Goal: Answer question/provide support: Share knowledge or assist other users

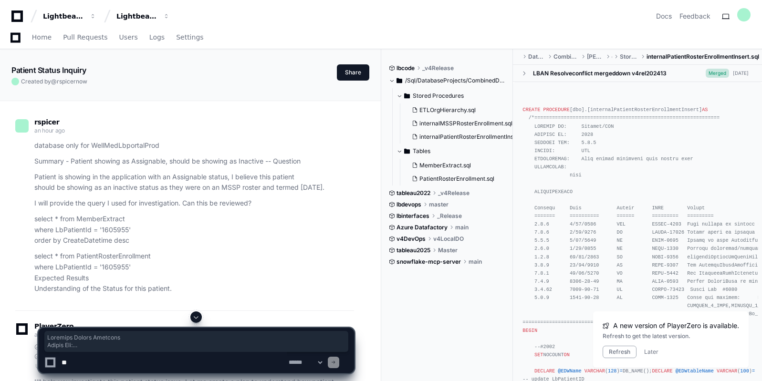
scroll to position [11016, 0]
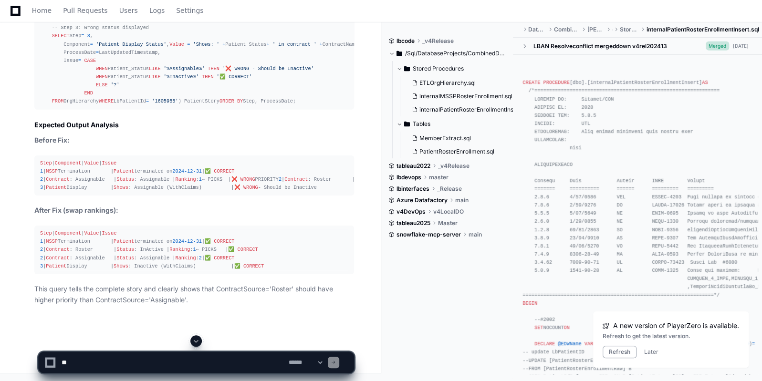
scroll to position [12079, 0]
click at [236, 359] on textarea at bounding box center [173, 362] width 227 height 21
type textarea "**********"
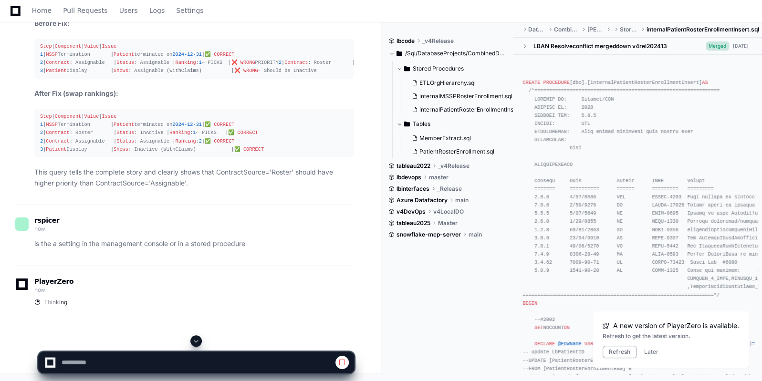
click at [196, 343] on span at bounding box center [196, 341] width 8 height 8
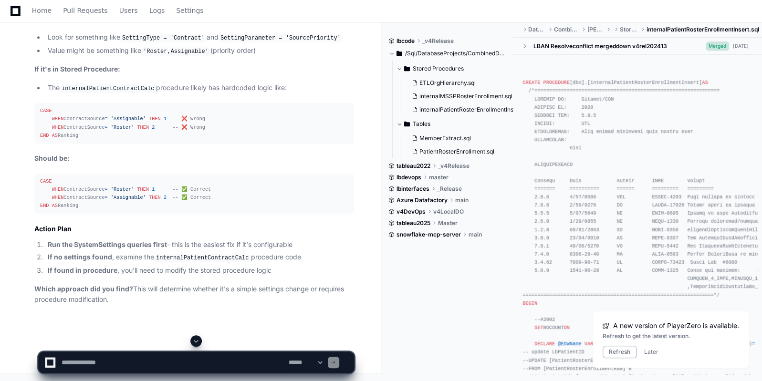
click at [196, 343] on span at bounding box center [196, 341] width 8 height 8
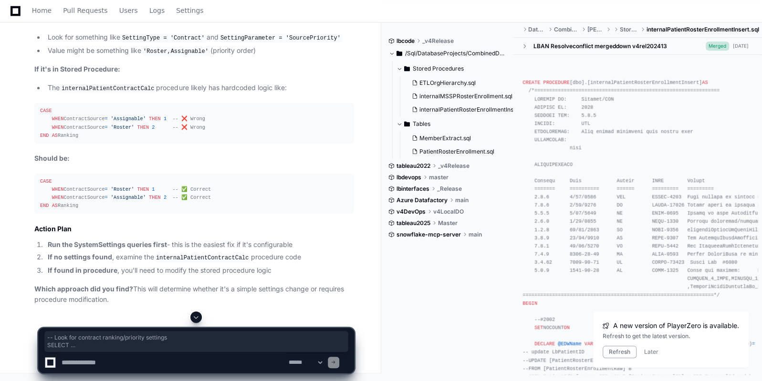
drag, startPoint x: 156, startPoint y: 260, endPoint x: 36, endPoint y: 133, distance: 175.2
copy div "-- Look for contract ranking/priority settings SELECT SettingType, SettingParam…"
paste textarea "**********"
type textarea "**********"
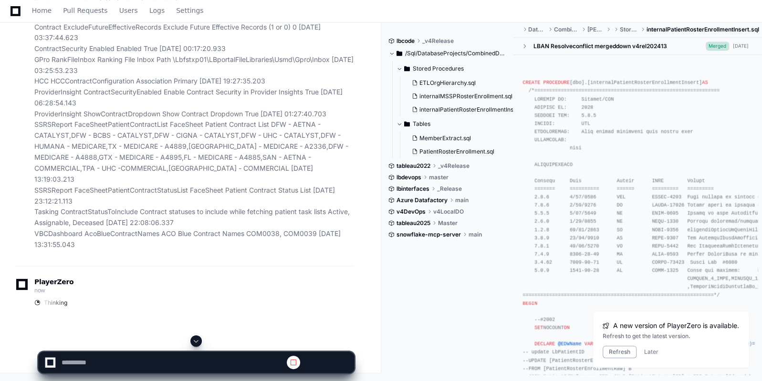
scroll to position [0, 0]
click at [192, 337] on span at bounding box center [196, 341] width 8 height 8
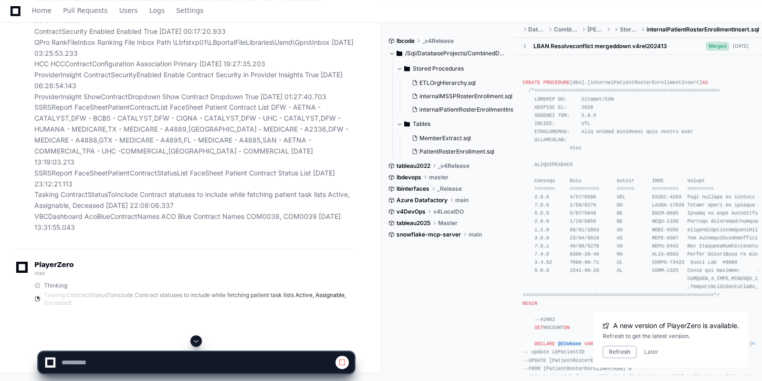
scroll to position [12822, 0]
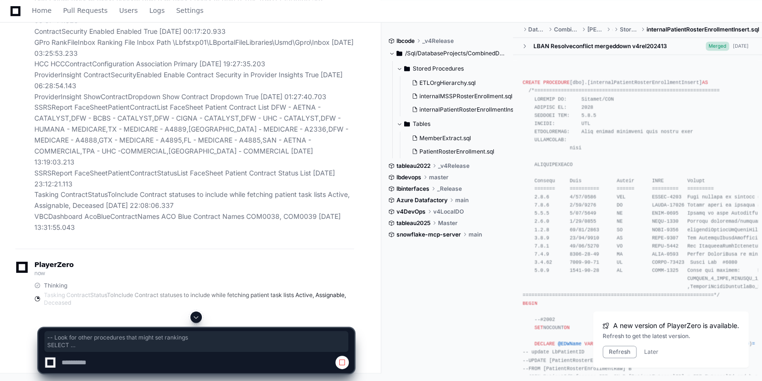
drag, startPoint x: 59, startPoint y: 194, endPoint x: 30, endPoint y: 122, distance: 77.4
copy div "-- Look for other procedures that might set rankings SELECT name, create_date, …"
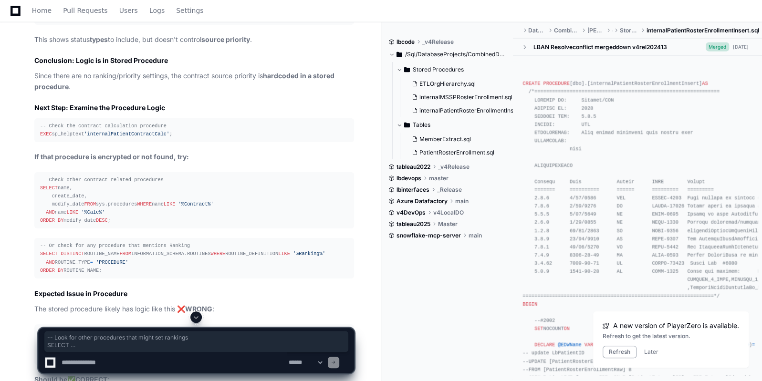
click at [198, 321] on span at bounding box center [196, 317] width 8 height 8
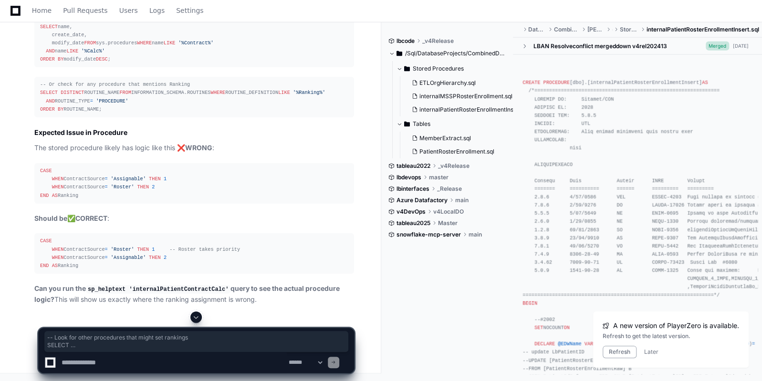
scroll to position [14209, 0]
click at [148, 358] on textarea at bounding box center [173, 362] width 227 height 21
paste textarea "**********"
type textarea "**********"
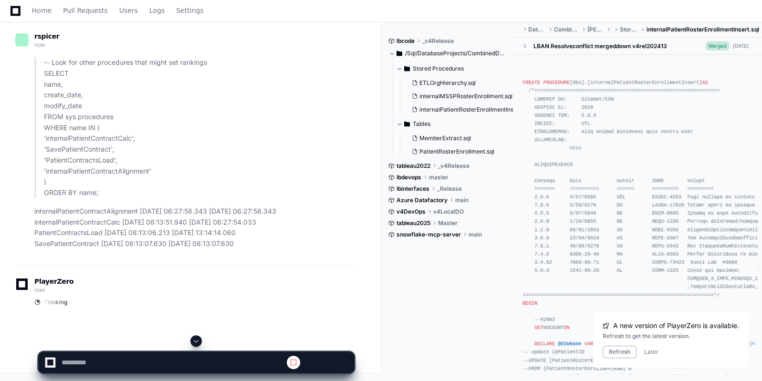
scroll to position [0, 0]
click at [191, 342] on button at bounding box center [195, 340] width 11 height 11
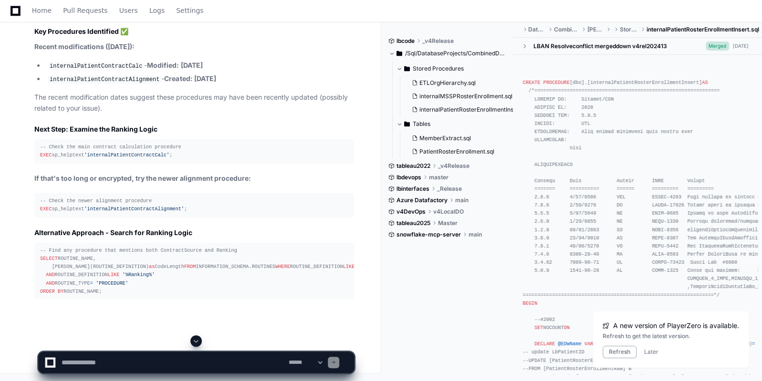
click at [197, 343] on span at bounding box center [196, 341] width 8 height 8
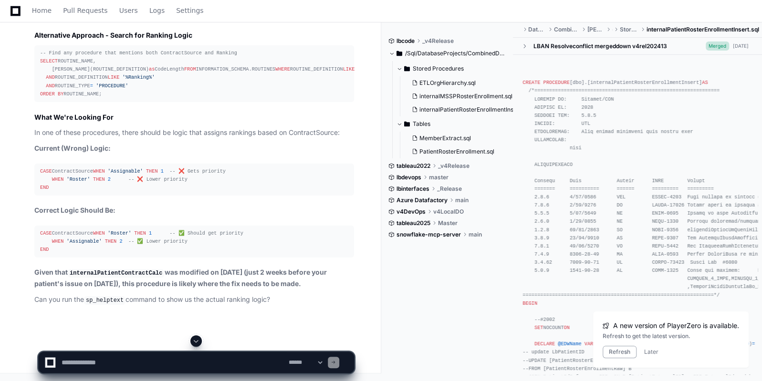
scroll to position [15207, 0]
click at [197, 360] on textarea at bounding box center [173, 362] width 227 height 21
type textarea "*********"
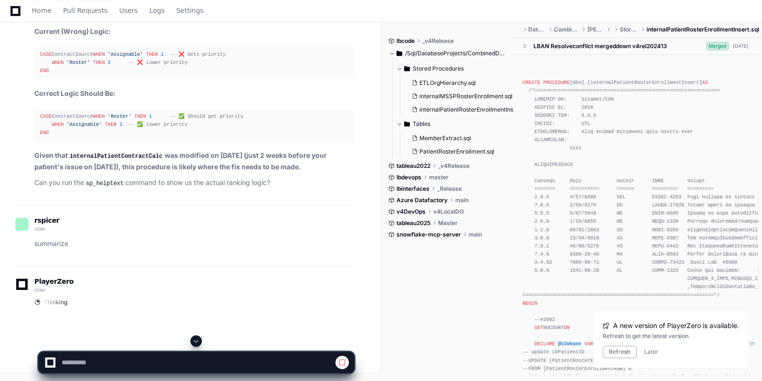
click at [199, 337] on span at bounding box center [196, 341] width 8 height 8
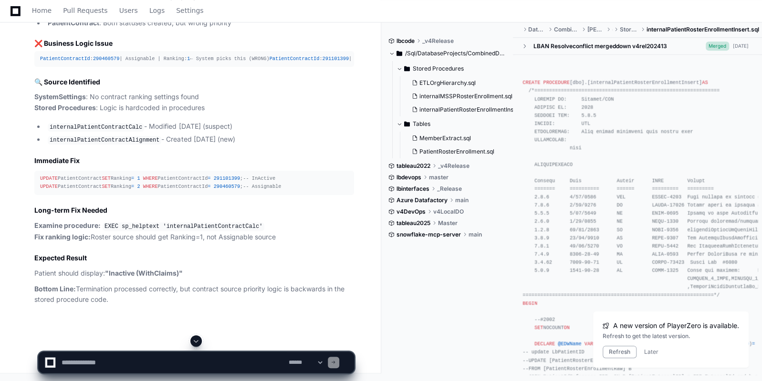
click at [199, 337] on span at bounding box center [196, 341] width 8 height 8
click at [617, 353] on button "Refresh" at bounding box center [620, 352] width 34 height 12
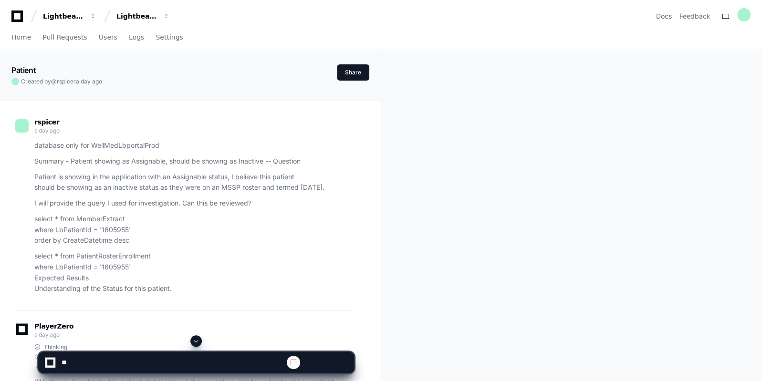
click at [198, 343] on span at bounding box center [196, 341] width 8 height 8
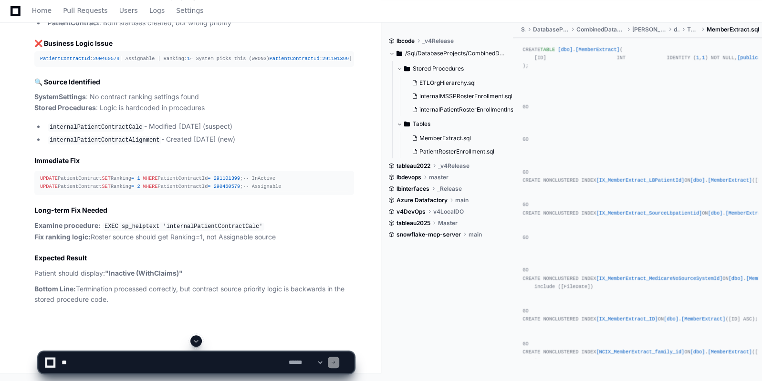
scroll to position [15763, 0]
click at [199, 344] on span at bounding box center [196, 341] width 8 height 8
click at [151, 375] on div "**********" at bounding box center [196, 358] width 316 height 46
click at [150, 364] on textarea at bounding box center [173, 362] width 227 height 21
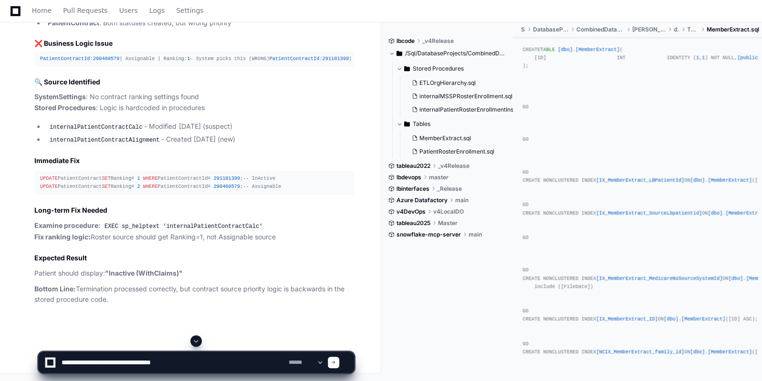
type textarea "**********"
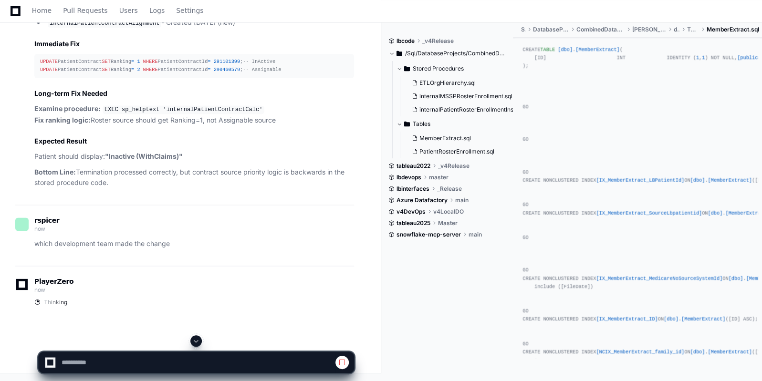
click at [193, 343] on span at bounding box center [196, 341] width 8 height 8
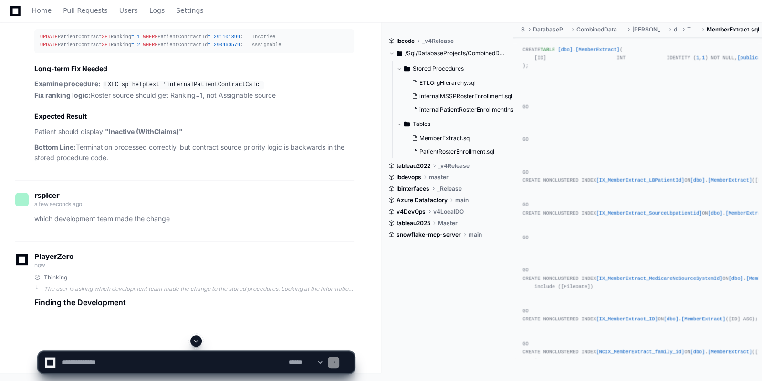
click at [193, 343] on span at bounding box center [196, 341] width 8 height 8
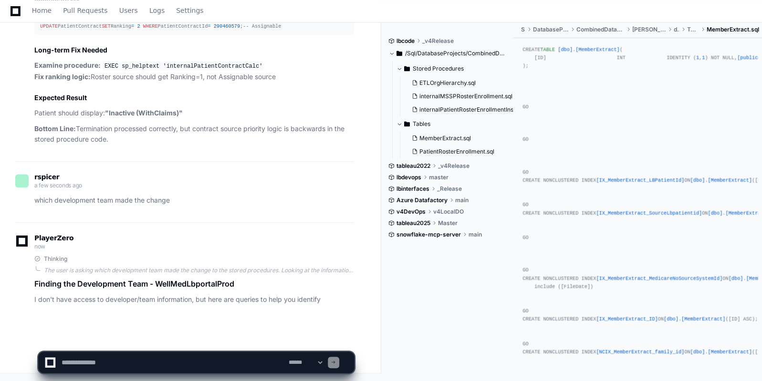
scroll to position [15964, 0]
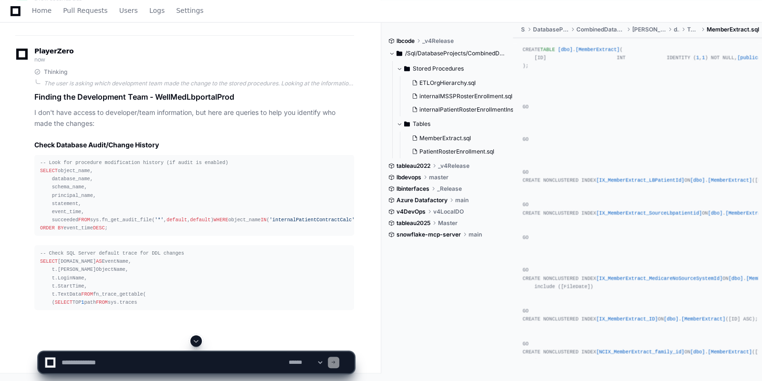
click at [193, 343] on span at bounding box center [196, 341] width 8 height 8
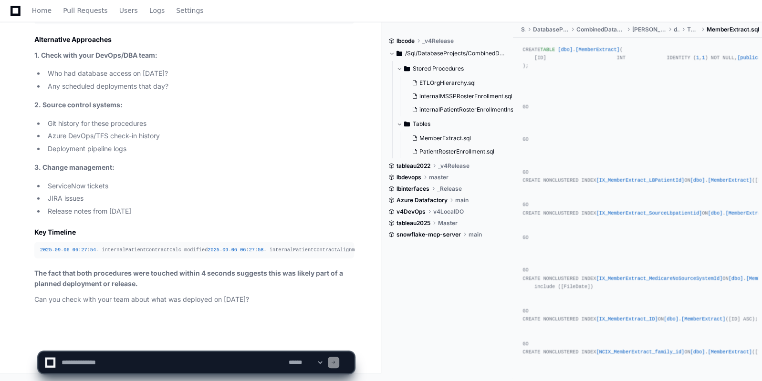
scroll to position [16790, 0]
click at [198, 357] on textarea at bounding box center [173, 362] width 227 height 21
type textarea "*********"
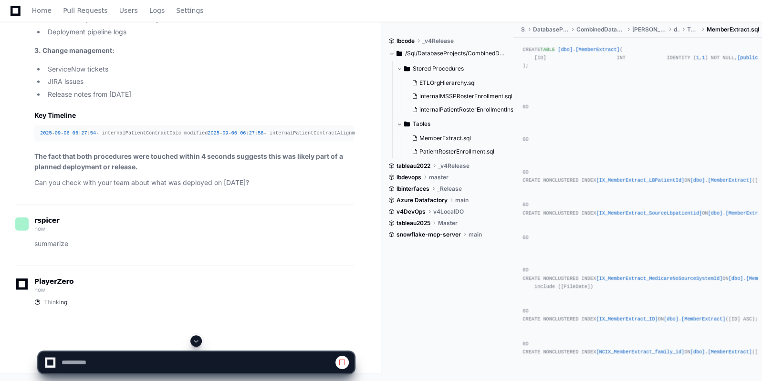
click at [195, 339] on span at bounding box center [196, 341] width 8 height 8
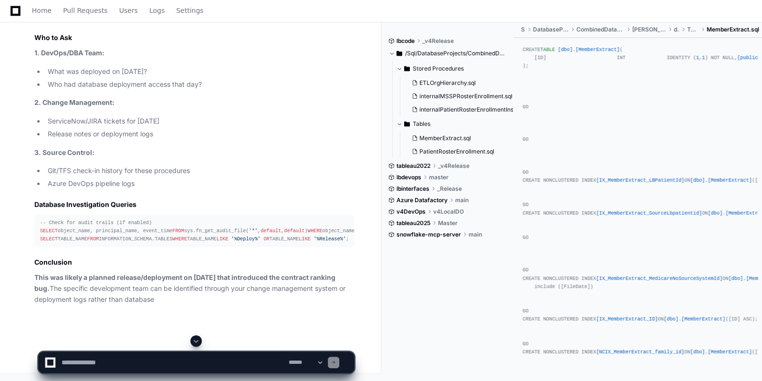
click at [196, 342] on span at bounding box center [196, 341] width 8 height 8
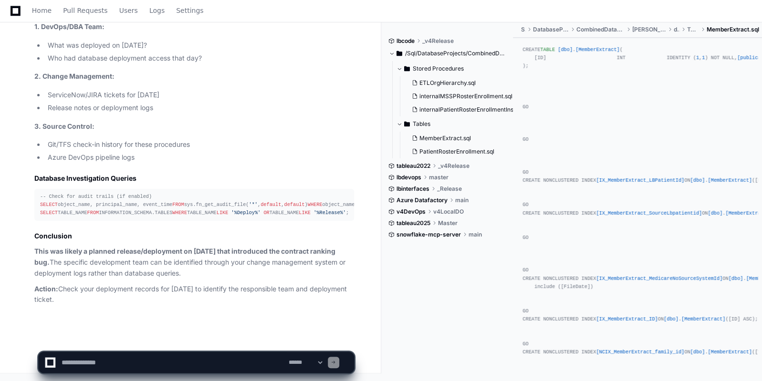
scroll to position [17405, 0]
click at [170, 365] on textarea at bounding box center [173, 362] width 227 height 21
type textarea "**********"
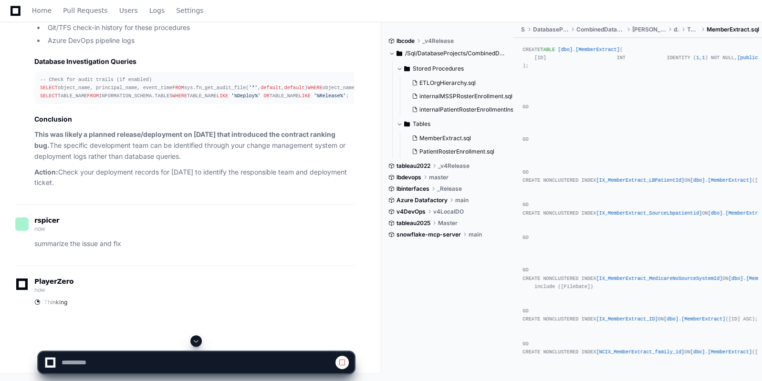
click at [193, 343] on span at bounding box center [196, 341] width 8 height 8
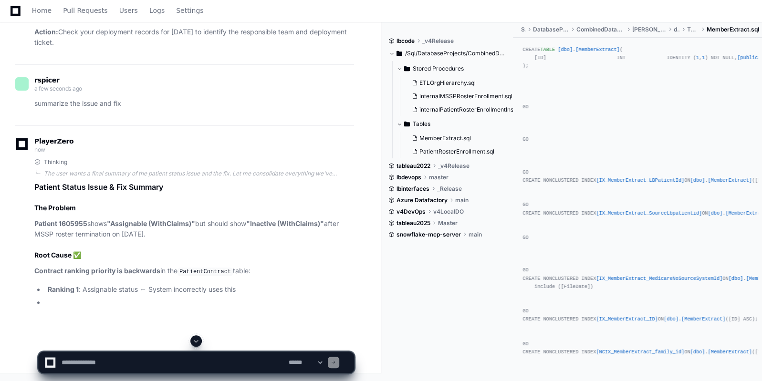
click at [198, 342] on span at bounding box center [196, 341] width 8 height 8
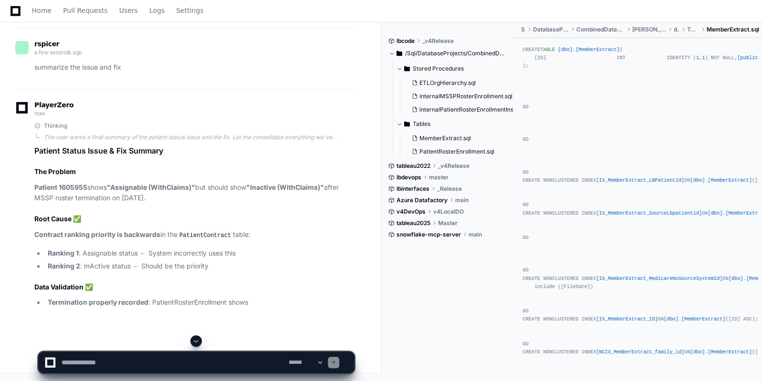
scroll to position [17662, 0]
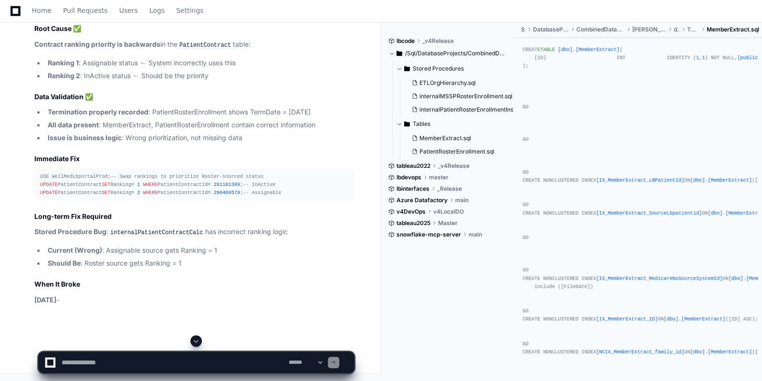
click at [198, 342] on span at bounding box center [196, 341] width 8 height 8
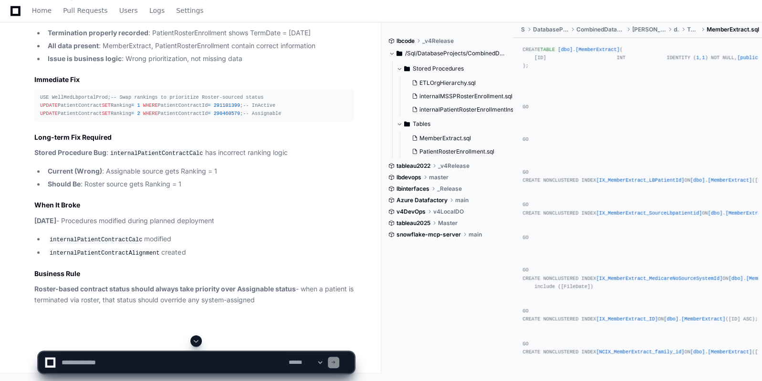
scroll to position [17973, 0]
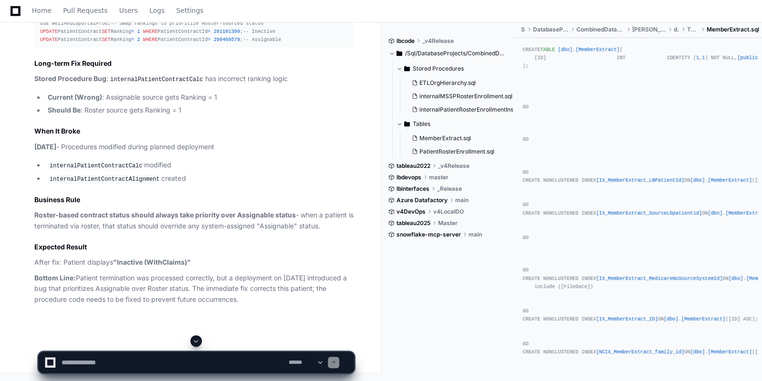
click at [447, 87] on button "ETLOrgHierarchy.sql" at bounding box center [462, 82] width 108 height 13
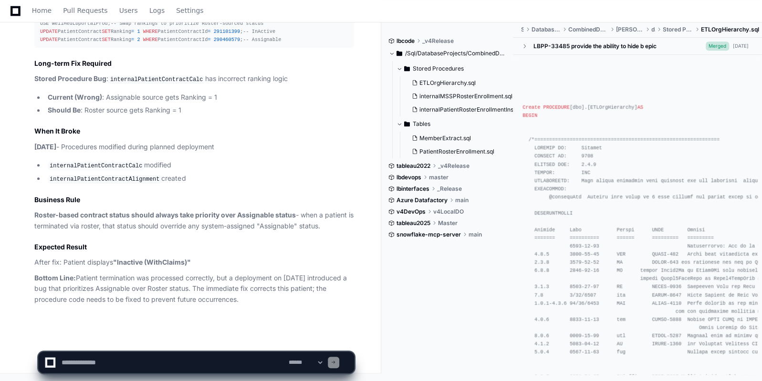
click at [192, 354] on textarea at bounding box center [173, 362] width 227 height 21
type textarea "**********"
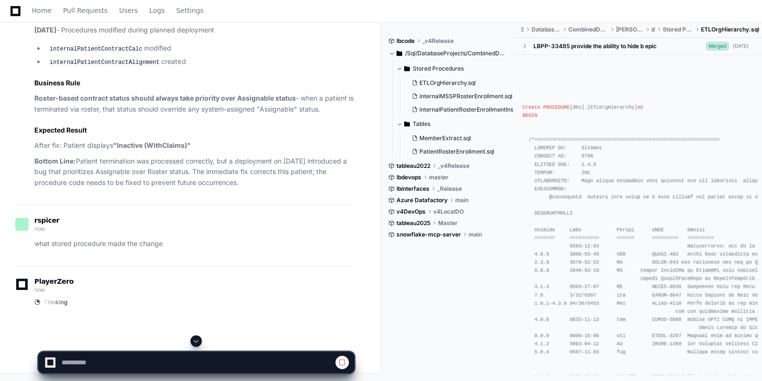
click at [198, 342] on span at bounding box center [196, 341] width 8 height 8
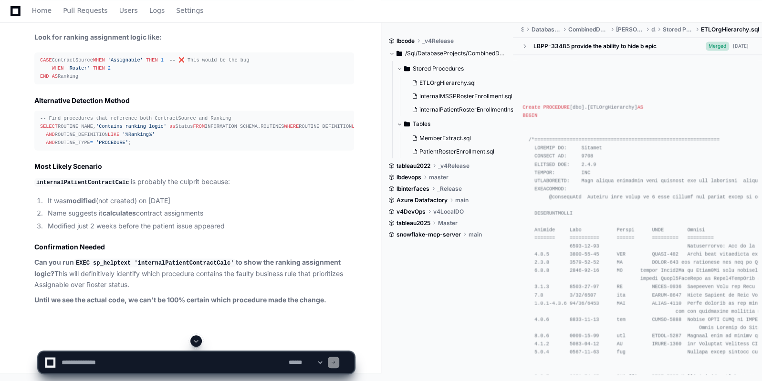
click at [198, 342] on span at bounding box center [196, 341] width 8 height 8
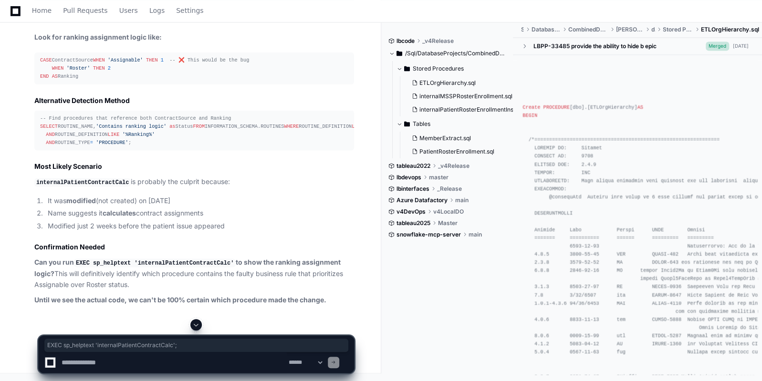
drag, startPoint x: 181, startPoint y: 158, endPoint x: 38, endPoint y: 153, distance: 143.7
copy div "EXEC sp_helptext 'internalPatientContractCalc' ;"
click at [166, 358] on textarea at bounding box center [173, 362] width 227 height 21
paste textarea "**********"
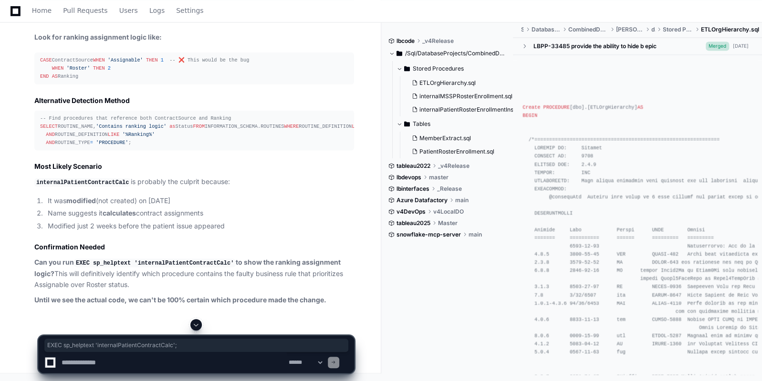
type textarea "**********"
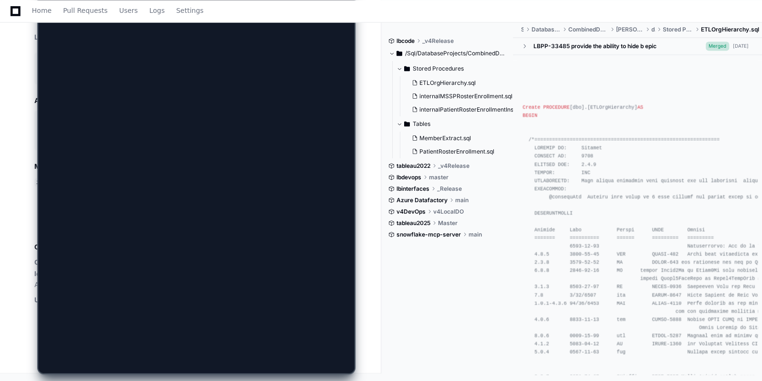
scroll to position [0, 0]
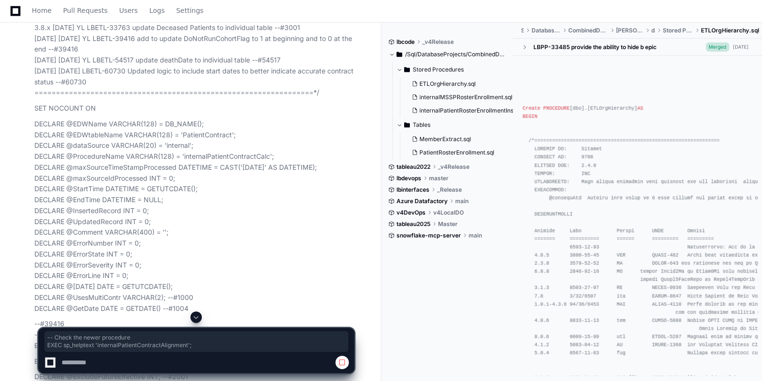
drag, startPoint x: 195, startPoint y: 189, endPoint x: 33, endPoint y: 182, distance: 161.9
copy div "-- Check the newer procedure EXEC sp_helptext 'internalPatientContractAlignment…"
click at [198, 313] on button at bounding box center [195, 317] width 11 height 11
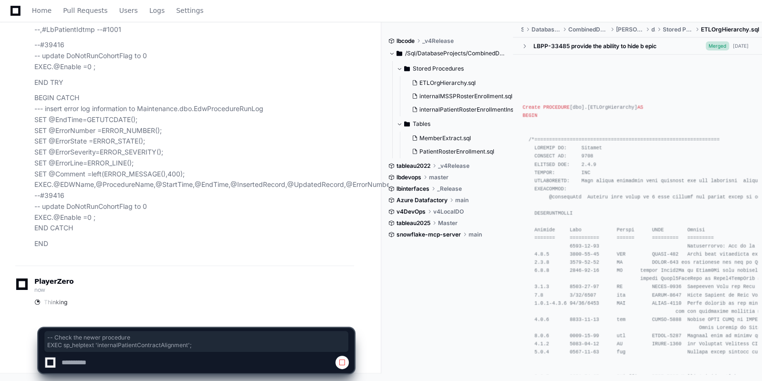
scroll to position [28443, 0]
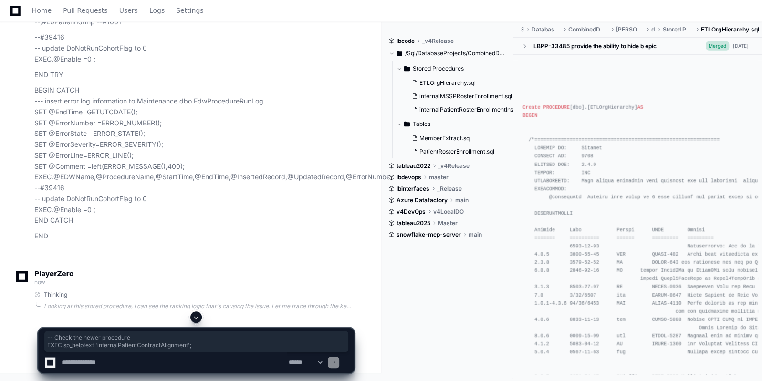
click at [193, 320] on span at bounding box center [196, 317] width 8 height 8
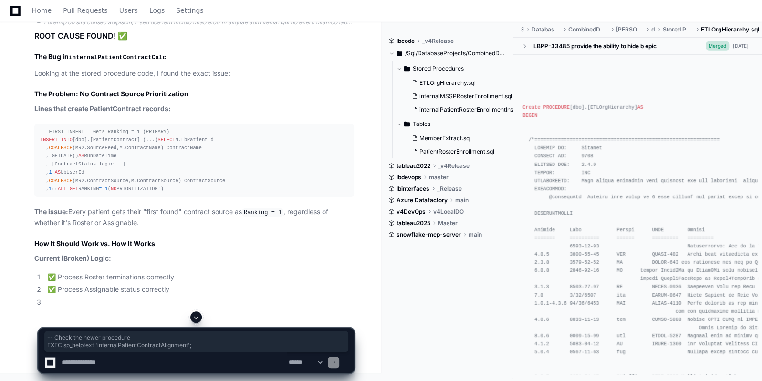
click at [197, 316] on span at bounding box center [196, 317] width 8 height 8
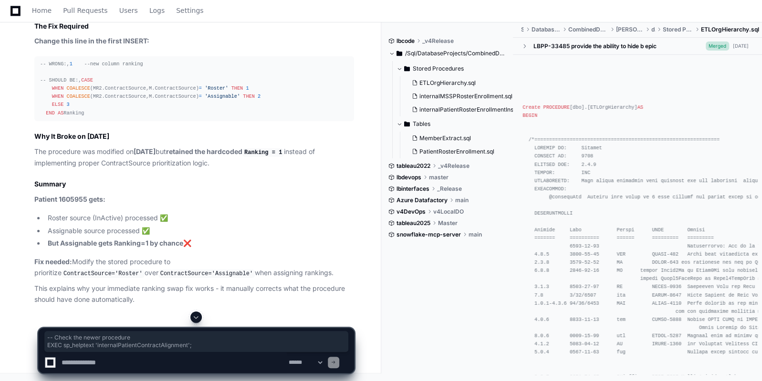
scroll to position [29143, 0]
click at [217, 359] on textarea at bounding box center [173, 362] width 227 height 21
type textarea "**********"
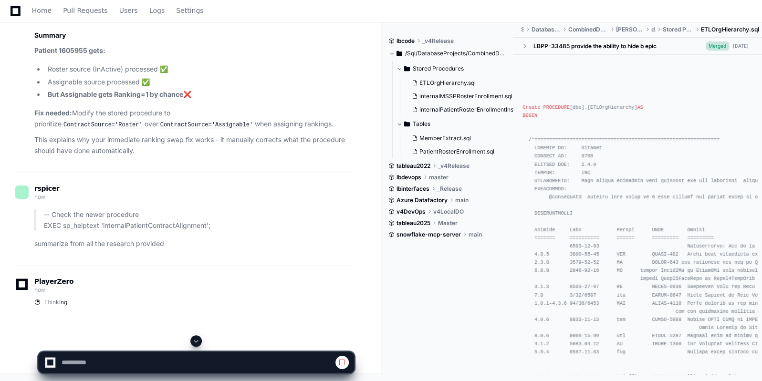
click at [196, 339] on span at bounding box center [196, 341] width 8 height 8
click at [347, 361] on button at bounding box center [341, 362] width 13 height 13
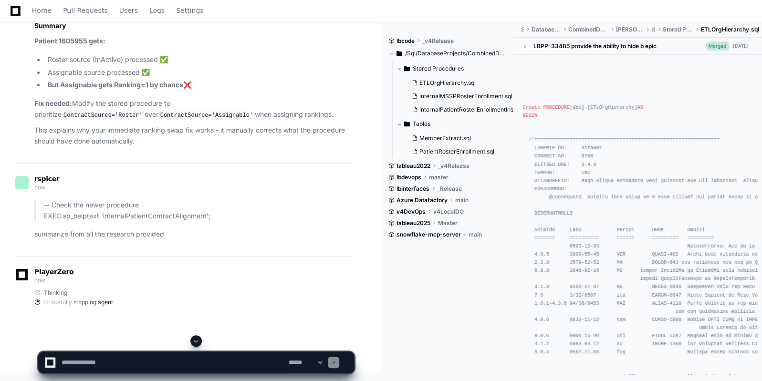
paste textarea "**********"
type textarea "**********"
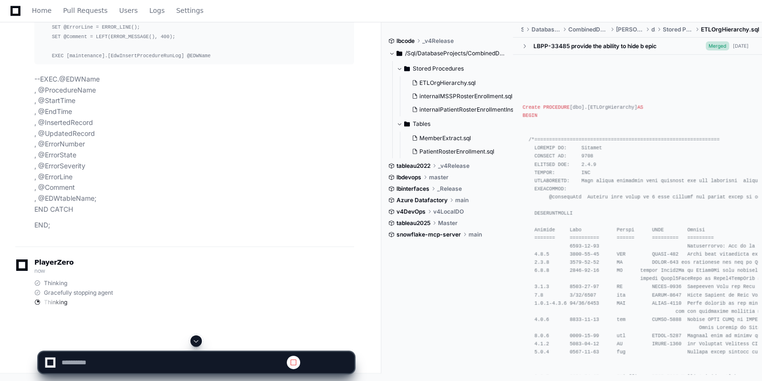
scroll to position [30958, 0]
click at [194, 344] on span at bounding box center [196, 341] width 8 height 8
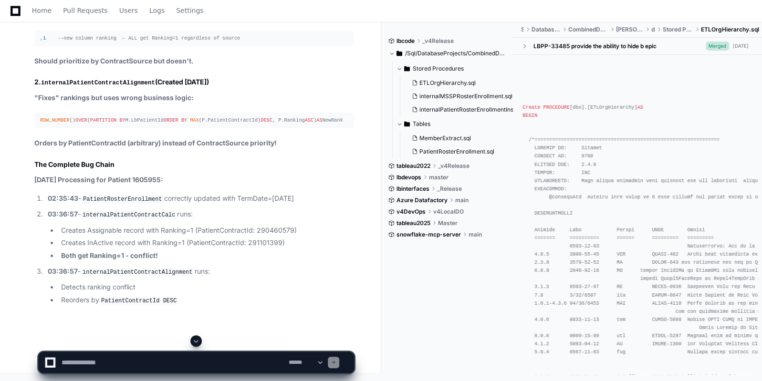
click at [193, 345] on span at bounding box center [196, 341] width 8 height 8
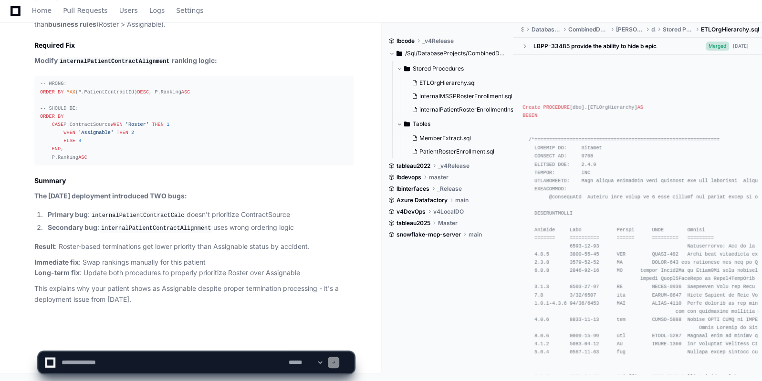
scroll to position [31798, 0]
click at [186, 364] on textarea at bounding box center [173, 362] width 227 height 21
type textarea "*"
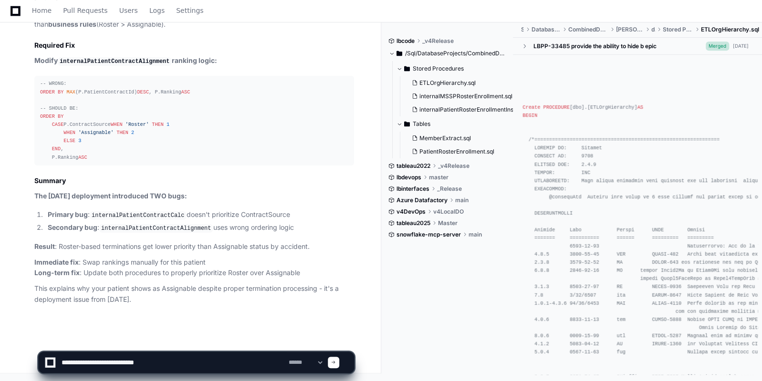
type textarea "**********"
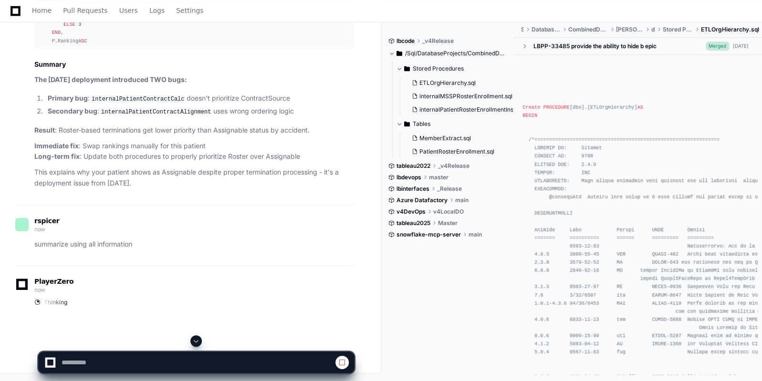
click at [196, 342] on span at bounding box center [196, 341] width 8 height 8
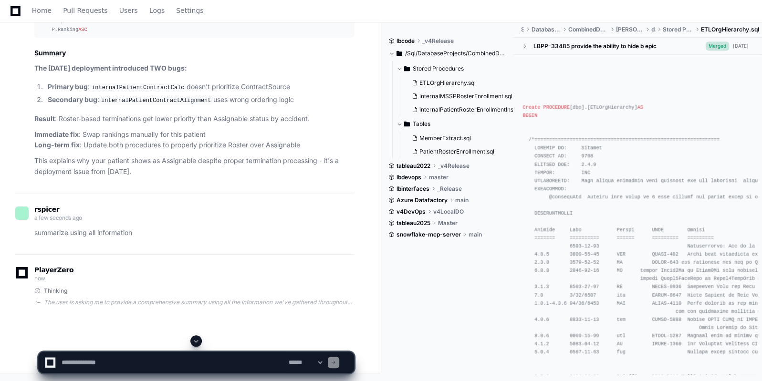
click at [198, 344] on span at bounding box center [196, 341] width 8 height 8
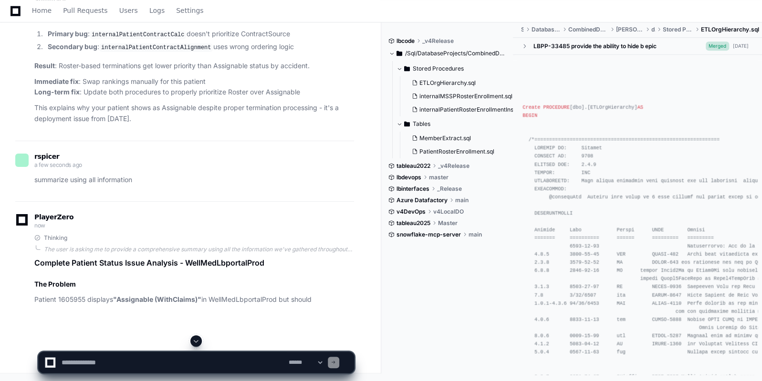
scroll to position [31949, 0]
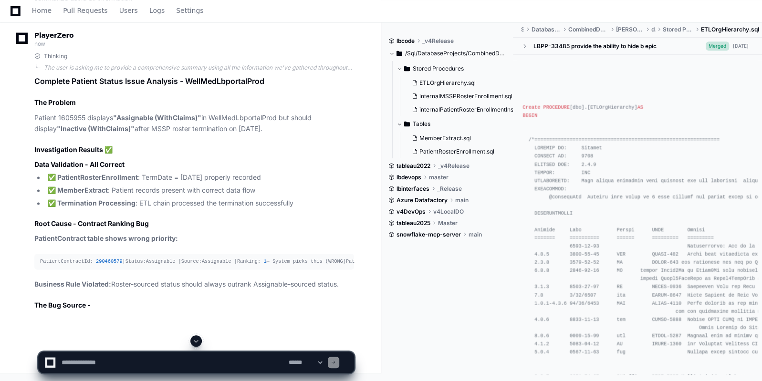
click at [198, 344] on span at bounding box center [196, 341] width 8 height 8
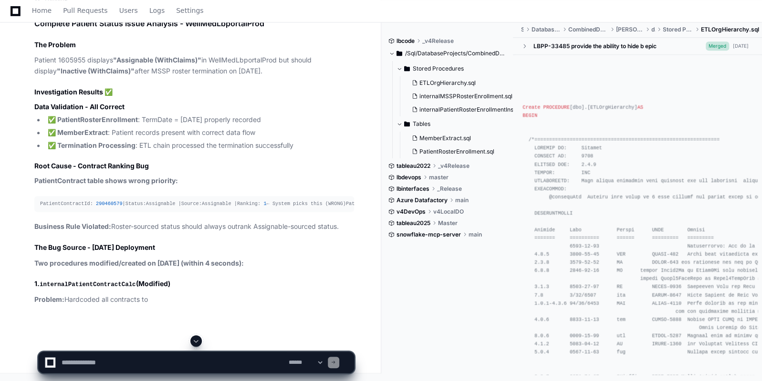
scroll to position [32169, 0]
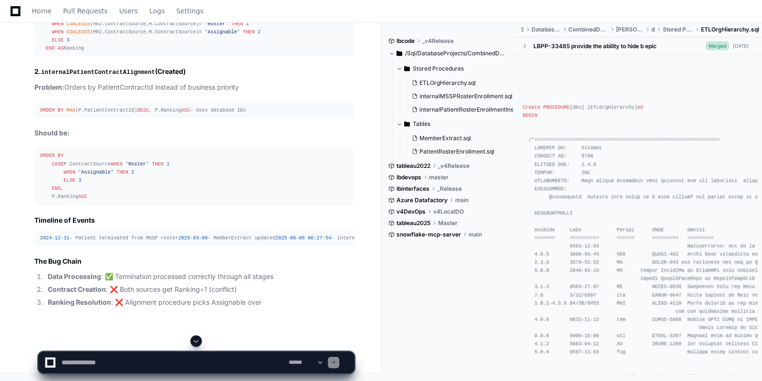
click at [198, 344] on span at bounding box center [196, 341] width 8 height 8
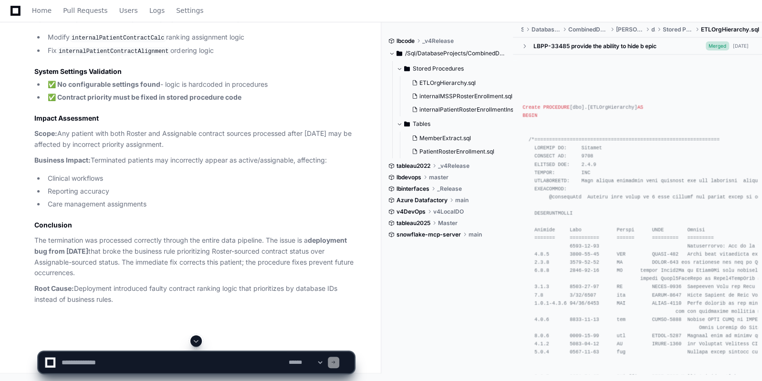
scroll to position [32154, 0]
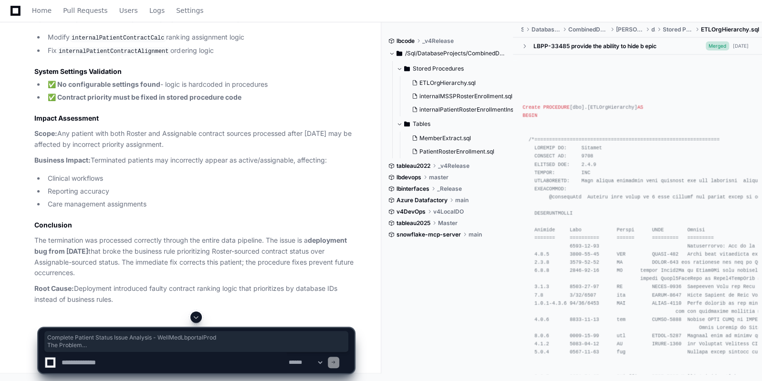
drag, startPoint x: 38, startPoint y: 89, endPoint x: 350, endPoint y: 294, distance: 373.7
copy article "Complete Patient Status Issue Analysis - WellMedLbportalProd The Problem Patien…"
click at [199, 315] on span at bounding box center [196, 317] width 8 height 8
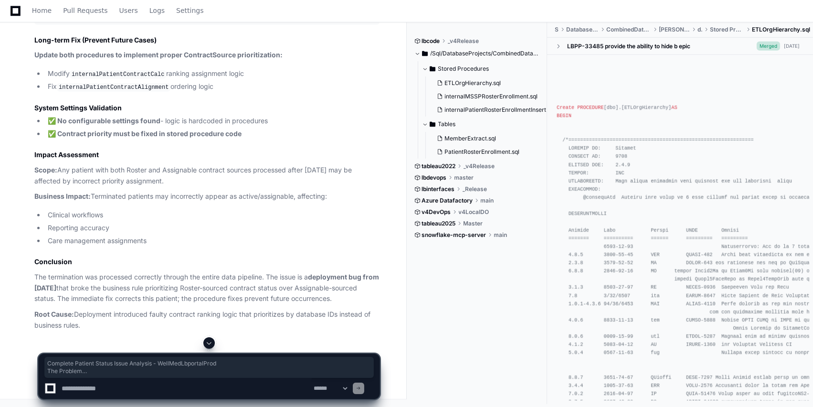
drag, startPoint x: 627, startPoint y: 0, endPoint x: 363, endPoint y: 159, distance: 307.4
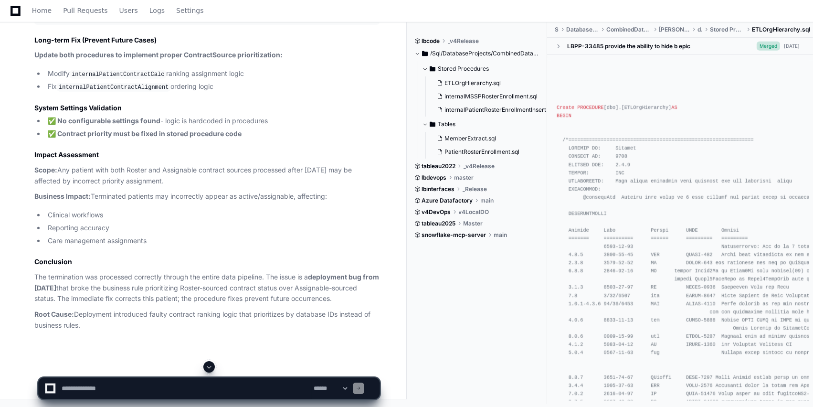
scroll to position [32215, 0]
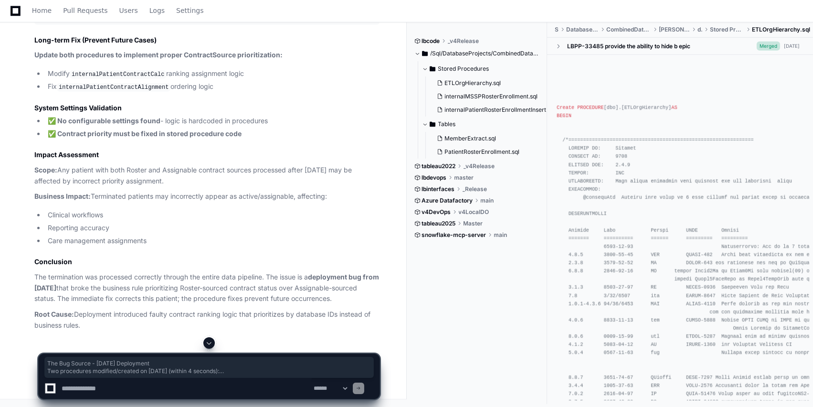
drag, startPoint x: 34, startPoint y: 34, endPoint x: 287, endPoint y: 245, distance: 329.3
copy article "The Bug Source - 2025-09-06 Deployment Two procedures modified/created on 2025-…"
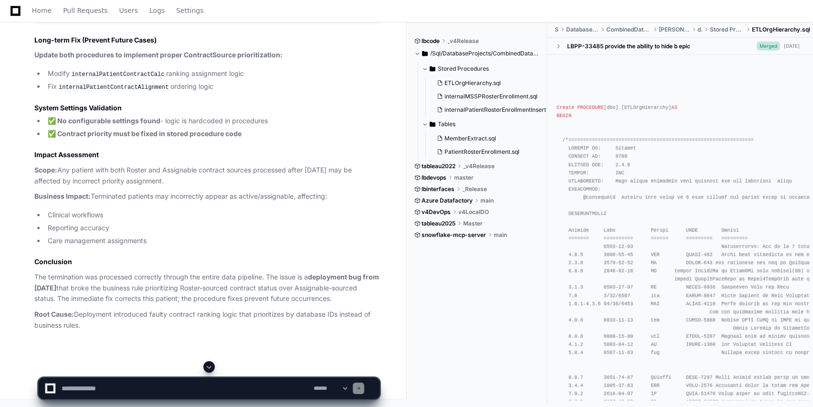
scroll to position [32393, 0]
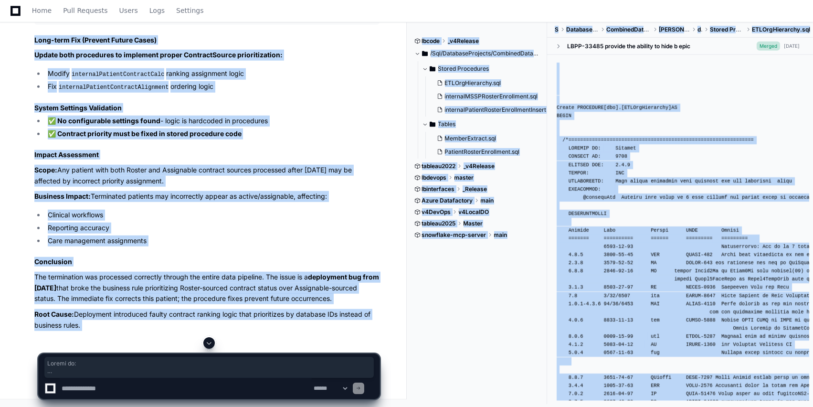
drag, startPoint x: 34, startPoint y: 88, endPoint x: 306, endPoint y: 338, distance: 369.1
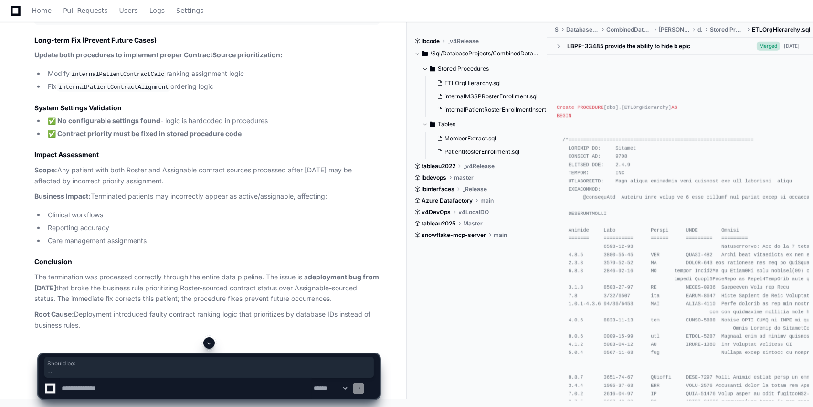
drag, startPoint x: 31, startPoint y: 89, endPoint x: 274, endPoint y: 325, distance: 339.1
copy article "Should be: ORDER BY CASE P.ContractSource WHEN 'Roster' THEN 1 WHEN 'Assignable…"
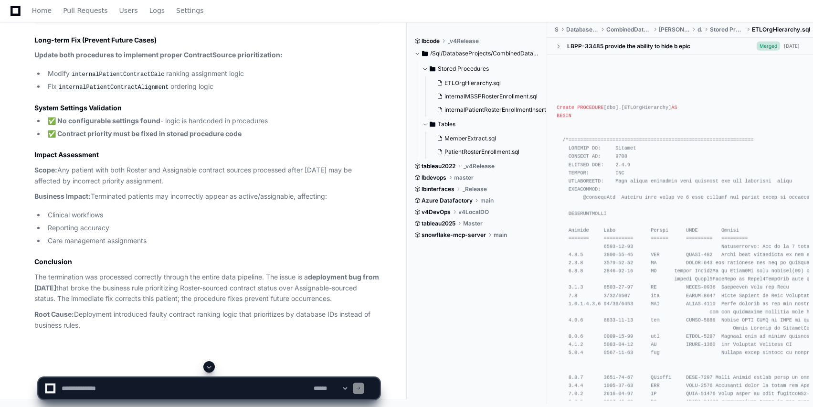
scroll to position [32698, 0]
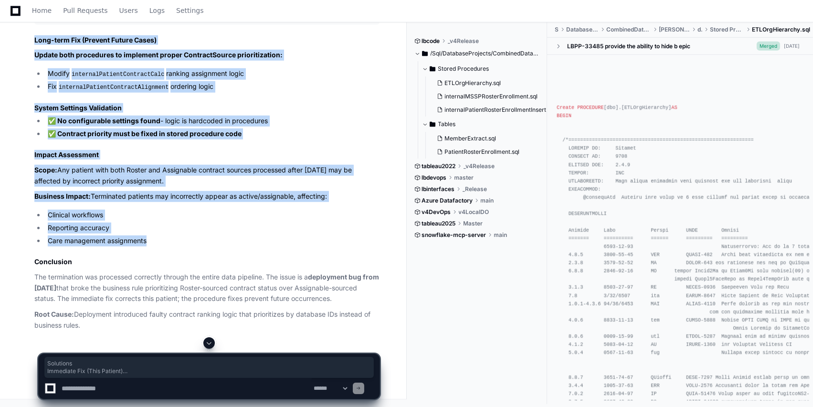
drag, startPoint x: 31, startPoint y: 45, endPoint x: 203, endPoint y: 318, distance: 322.1
copy article "Solutions Immediate Fix (This Patient) USE WellMedLbportalProd; UPDATE PatientC…"
click at [354, 246] on li "Care management assignments" at bounding box center [212, 240] width 334 height 11
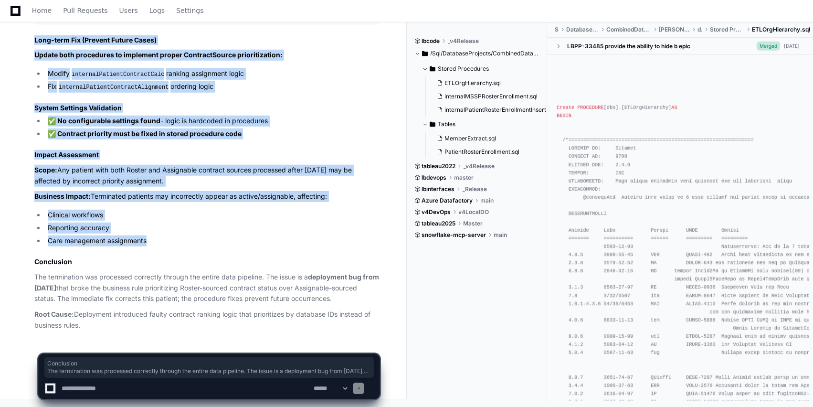
drag, startPoint x: 96, startPoint y: 330, endPoint x: 24, endPoint y: 265, distance: 97.0
copy article "Conclusion The termination was processed correctly through the entire data pipe…"
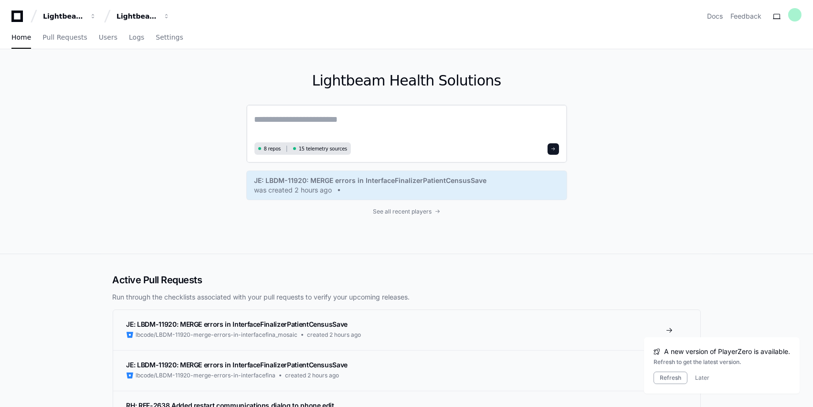
click at [292, 120] on textarea at bounding box center [406, 126] width 304 height 27
paste textarea "**********"
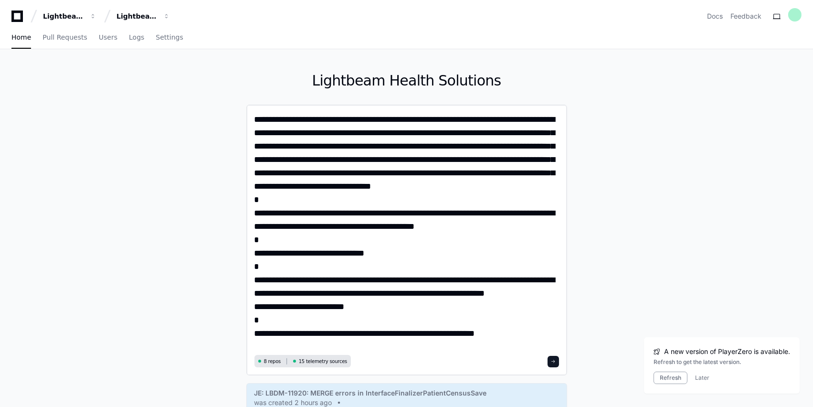
click at [259, 120] on textarea "**********" at bounding box center [406, 232] width 304 height 239
click at [279, 120] on textarea "**********" at bounding box center [406, 232] width 304 height 239
drag, startPoint x: 489, startPoint y: 330, endPoint x: 243, endPoint y: 276, distance: 251.2
click at [243, 276] on div "**********" at bounding box center [406, 257] width 611 height 417
click at [522, 334] on textarea "**********" at bounding box center [406, 232] width 304 height 239
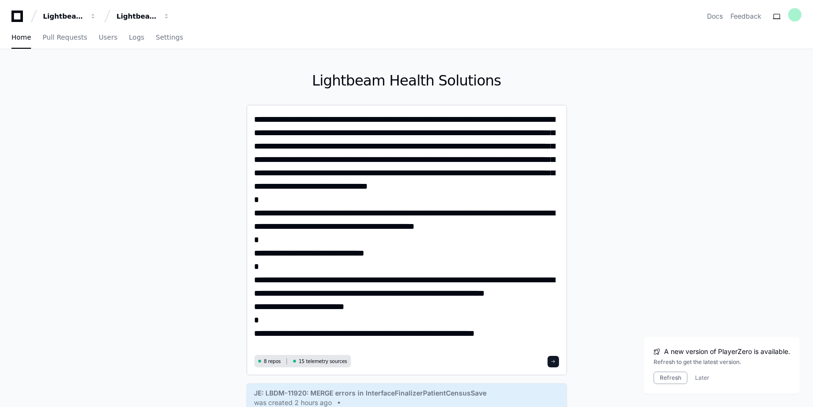
click at [516, 332] on textarea "**********" at bounding box center [406, 232] width 304 height 239
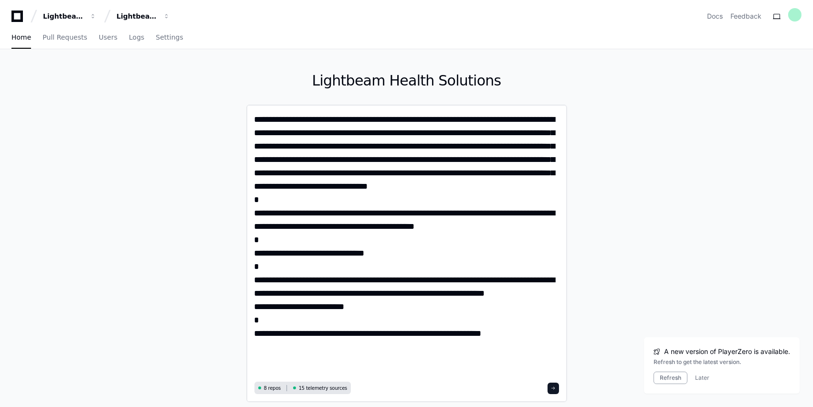
paste textarea "**********"
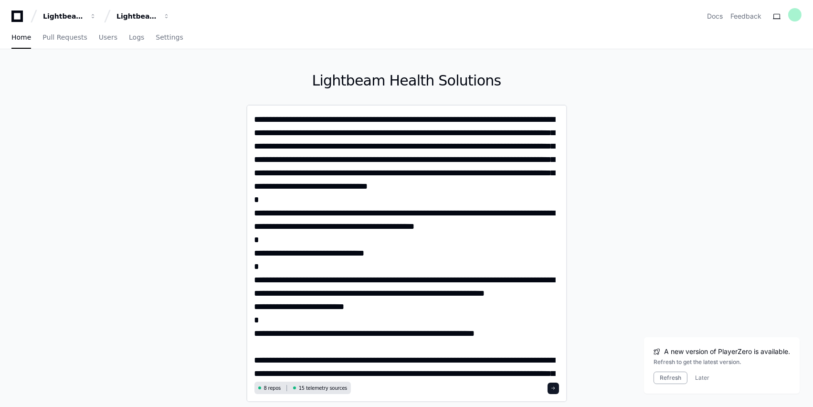
scroll to position [52, 0]
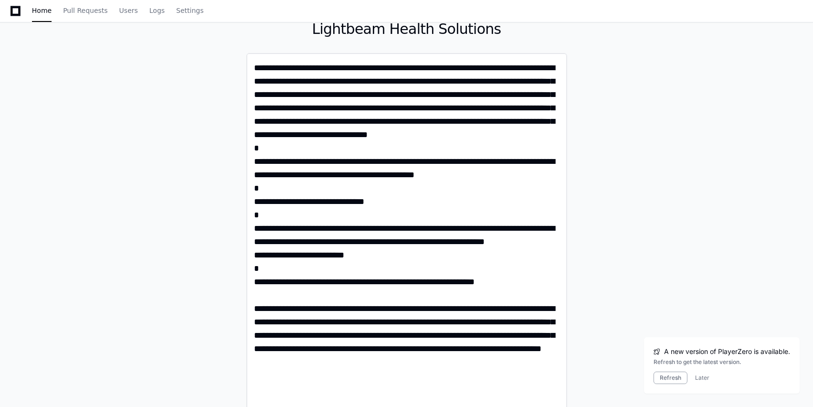
paste textarea "**********"
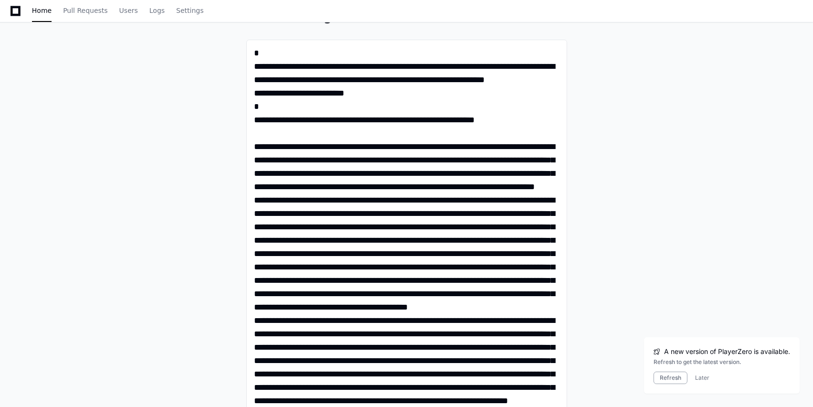
scroll to position [0, 0]
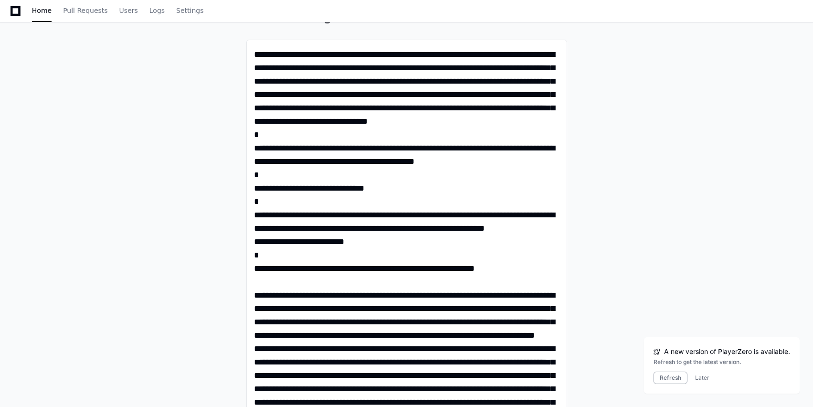
type textarea "**********"
click at [690, 189] on div "Lightbeam Health Solutions 8 repos 15 telemetry sources JE: LBDM-11920: MERGE e…" at bounding box center [406, 392] width 611 height 817
click at [699, 378] on button "Later" at bounding box center [702, 378] width 14 height 8
click at [525, 335] on textarea at bounding box center [406, 368] width 304 height 640
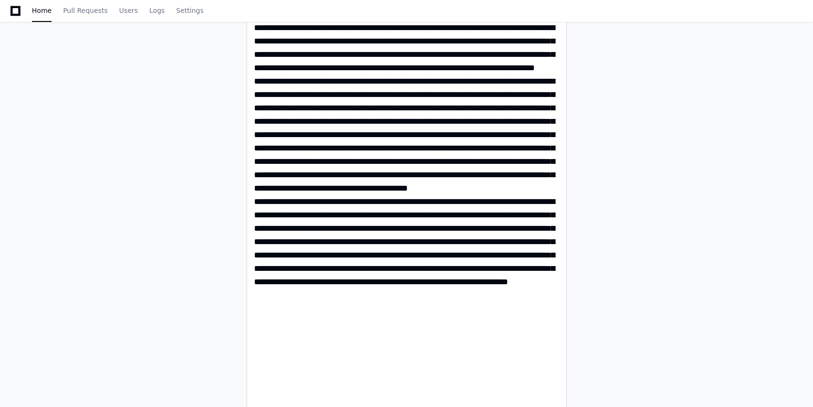
scroll to position [958, 0]
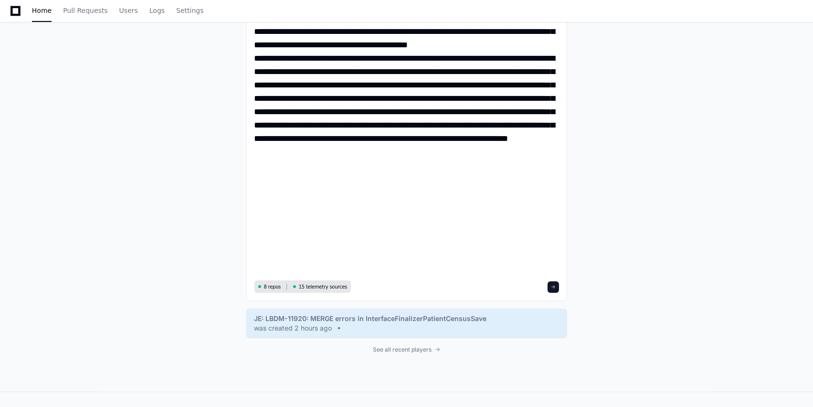
scroll to position [474, 0]
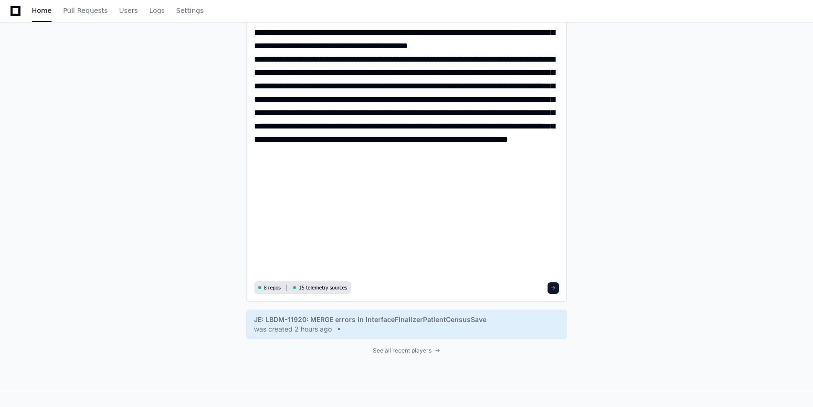
click at [554, 287] on span at bounding box center [553, 287] width 5 height 5
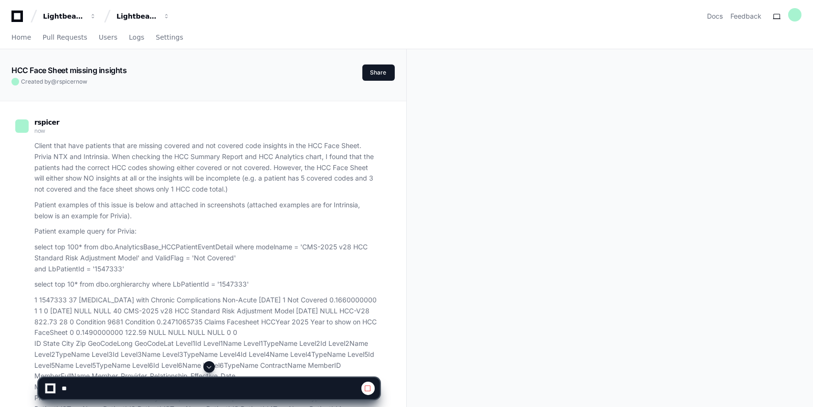
click at [209, 370] on span at bounding box center [209, 367] width 8 height 8
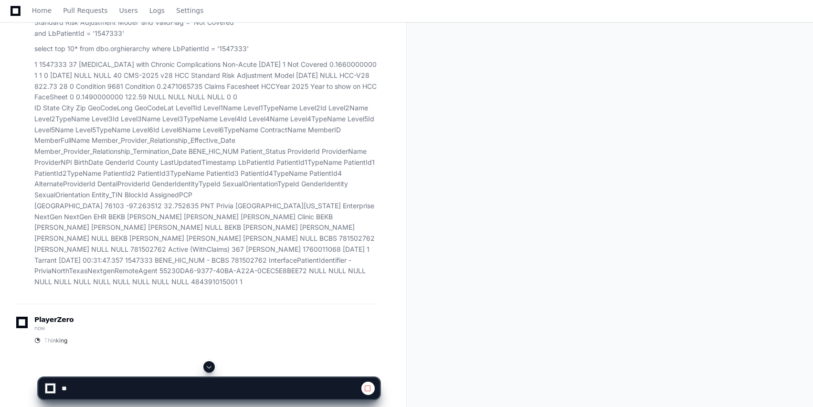
scroll to position [236, 0]
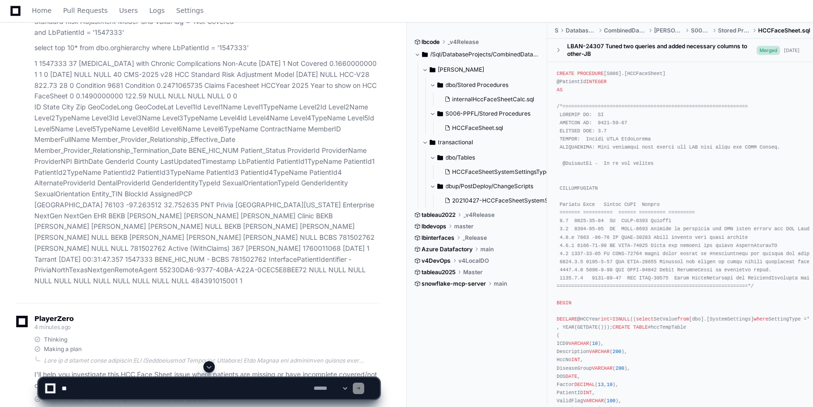
click at [212, 370] on span at bounding box center [209, 367] width 8 height 8
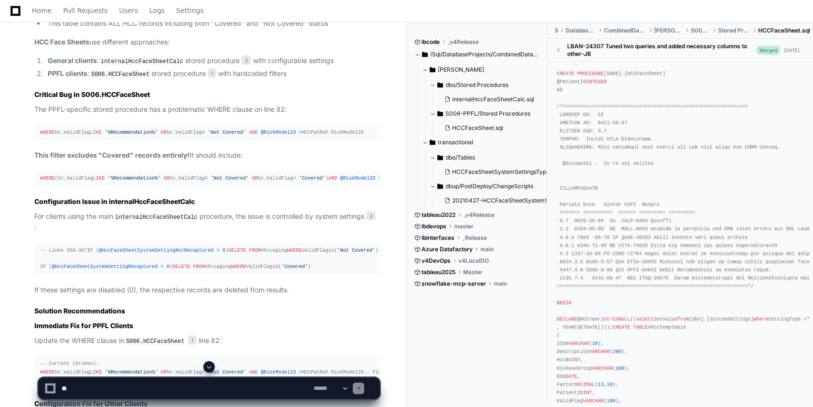
scroll to position [1349, 0]
click at [115, 384] on textarea at bounding box center [186, 387] width 252 height 21
type textarea "*"
click at [178, 389] on textarea at bounding box center [186, 387] width 252 height 21
paste textarea "**********"
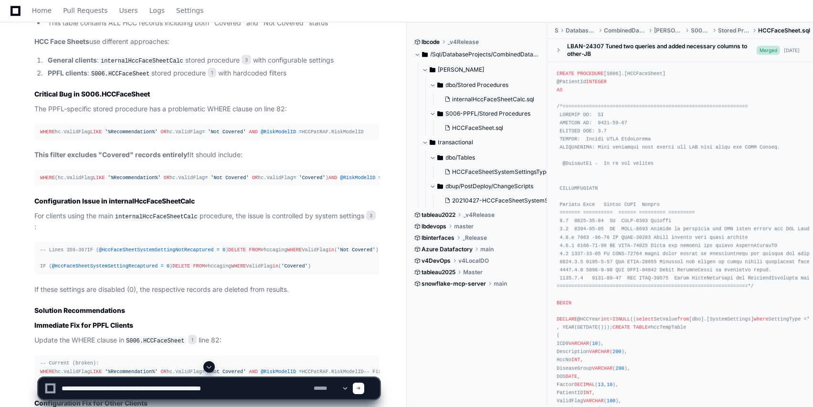
type textarea "**********"
click at [361, 390] on span at bounding box center [358, 388] width 5 height 5
click at [209, 369] on span at bounding box center [209, 367] width 8 height 8
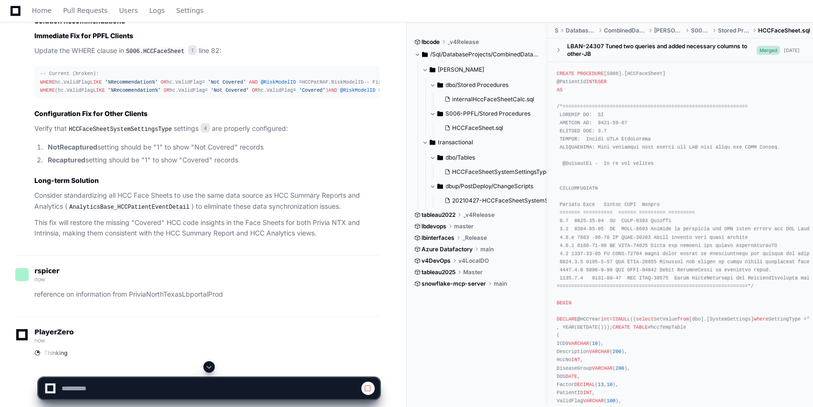
scroll to position [1640, 0]
click at [209, 369] on span at bounding box center [209, 367] width 8 height 8
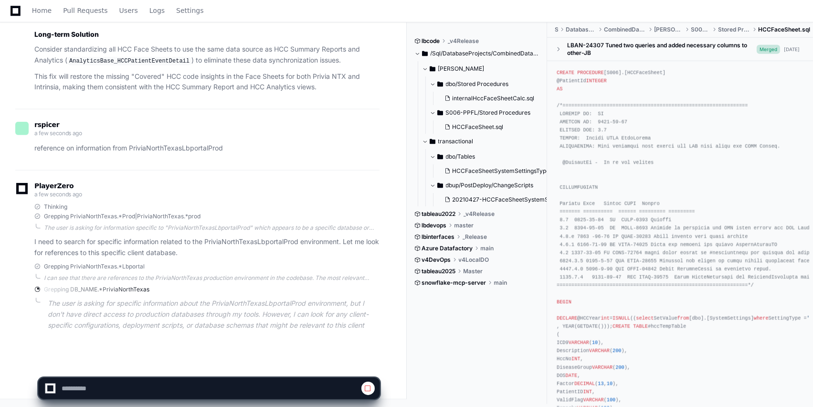
scroll to position [1820, 0]
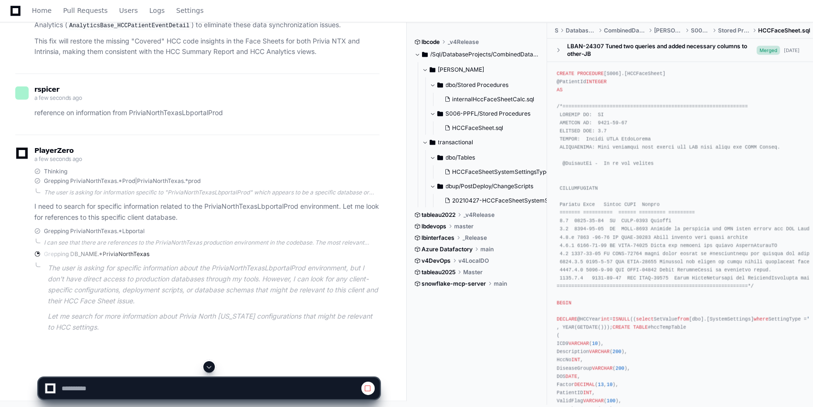
click at [209, 369] on span at bounding box center [209, 367] width 8 height 8
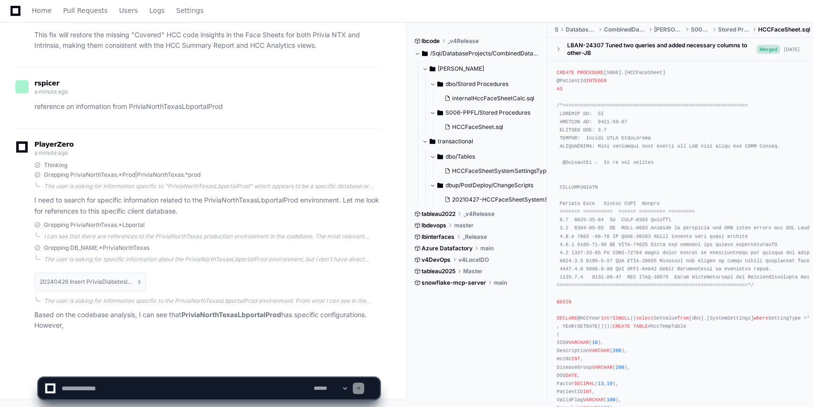
scroll to position [1854, 0]
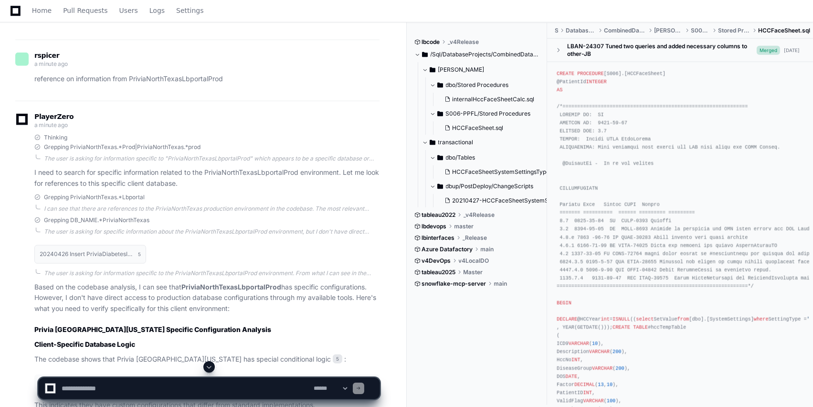
click at [209, 369] on span at bounding box center [209, 367] width 8 height 8
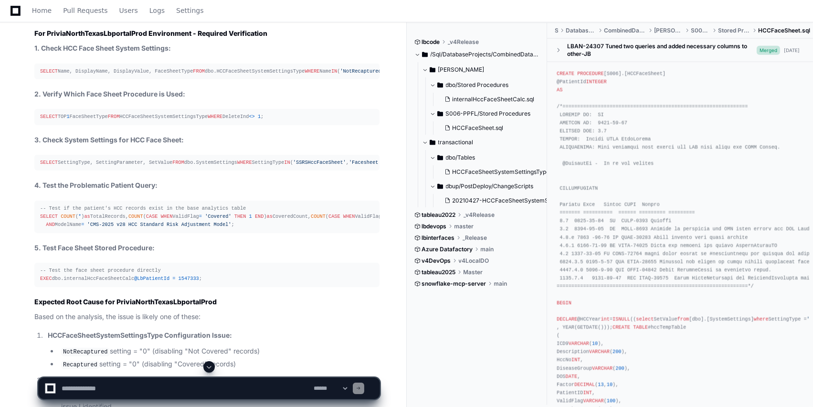
scroll to position [2246, 0]
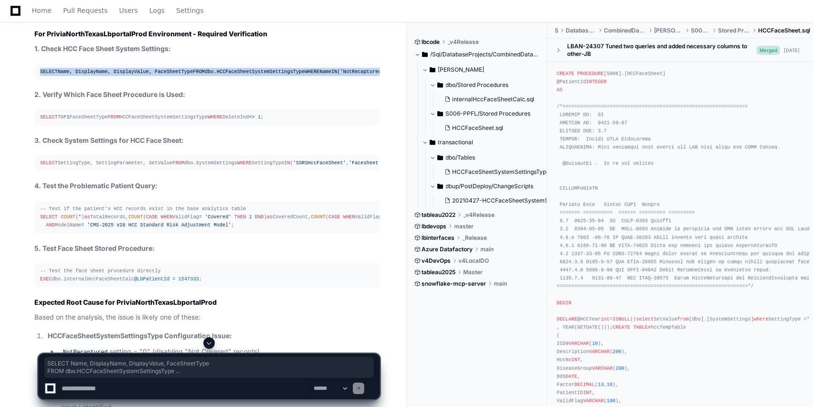
drag, startPoint x: 113, startPoint y: 128, endPoint x: 29, endPoint y: 100, distance: 88.0
click at [29, 100] on div "20240426 Insert PriviaDiabetesInitiative.sql 5 The user is asking for informati…" at bounding box center [197, 189] width 364 height 685
copy div "SELECT Name, DisplayName, DisplayValue, FaceSheetType FROM dbo.HCCFaceSheetSyst…"
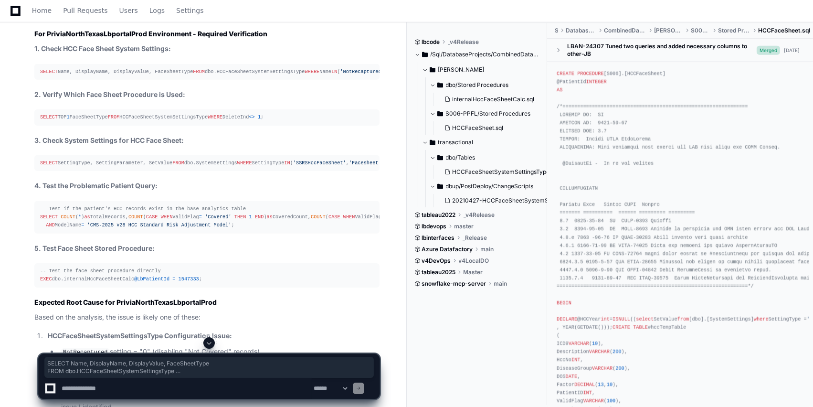
click at [188, 392] on textarea at bounding box center [186, 387] width 252 height 21
paste textarea "**********"
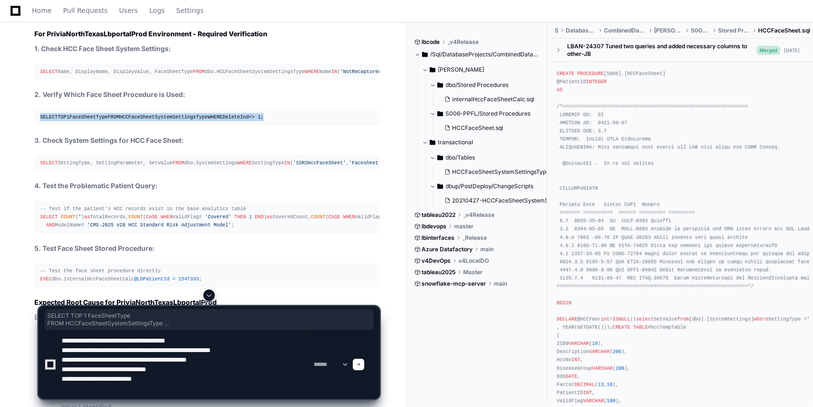
drag, startPoint x: 120, startPoint y: 198, endPoint x: 20, endPoint y: 170, distance: 104.4
click at [20, 170] on div "20240426 Insert PriviaDiabetesInitiative.sql 5 The user is asking for informati…" at bounding box center [197, 189] width 364 height 685
copy div "SELECT TOP 1 FaceSheetType FROM HCCFaceSheetSystemSettingsType WHERE DeleteInd …"
paste textarea "**********"
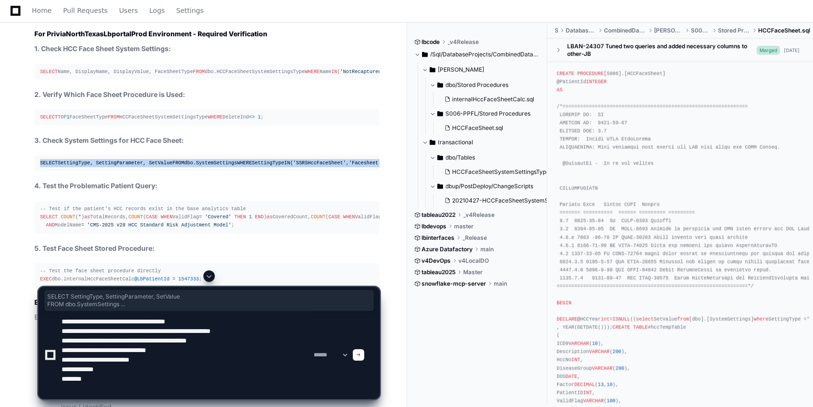
drag, startPoint x: 297, startPoint y: 261, endPoint x: 30, endPoint y: 236, distance: 268.5
click at [27, 236] on div "20240426 Insert PriviaDiabetesInitiative.sql 5 The user is asking for informati…" at bounding box center [197, 189] width 364 height 685
copy div "SELECT SettingType, SettingParameter, SetValue FROM dbo.SystemSettings WHERE Se…"
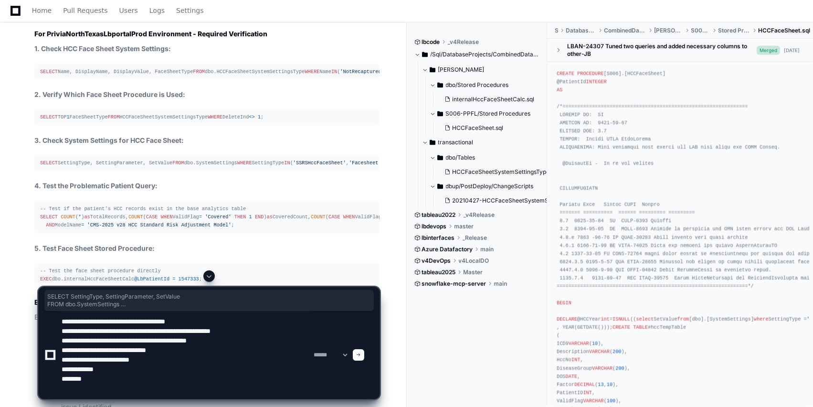
click at [105, 391] on textarea at bounding box center [186, 355] width 252 height 88
paste textarea "**********"
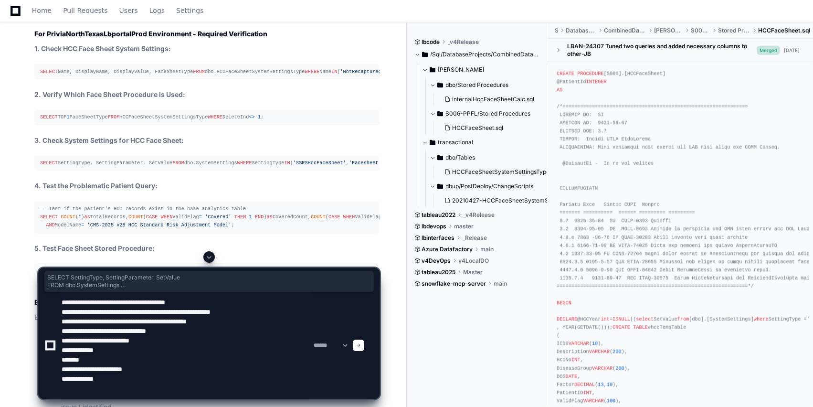
click at [332, 125] on pre "SELECT TOP 1 FaceSheetType FROM HCCFaceSheetSystemSettingsType WHERE DeleteInd …" at bounding box center [206, 117] width 345 height 16
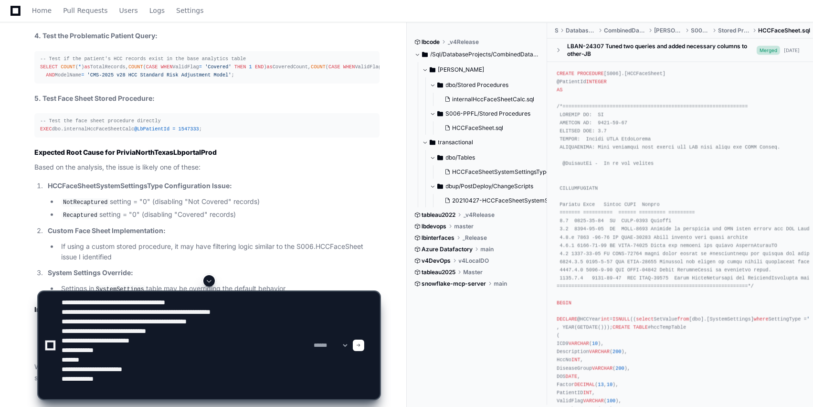
scroll to position [2398, 0]
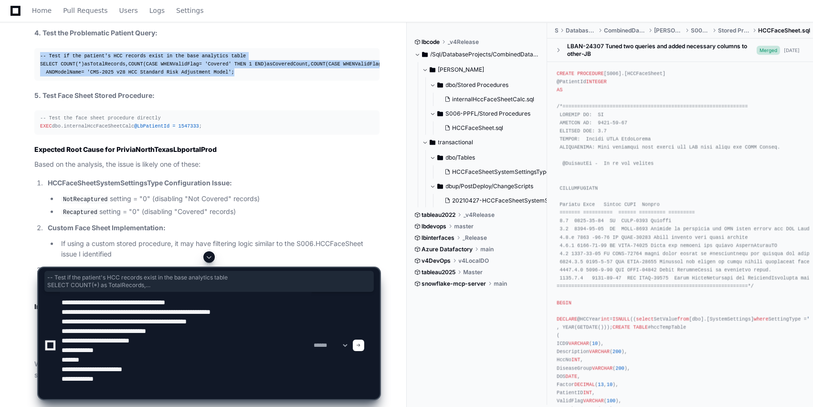
drag, startPoint x: 235, startPoint y: 208, endPoint x: 25, endPoint y: 151, distance: 217.5
click at [25, 151] on div "20240426 Insert PriviaDiabetesInitiative.sql 5 The user is asking for informati…" at bounding box center [197, 37] width 364 height 685
copy div "-- Test if the patient's HCC records exist in the base analytics table SELECT C…"
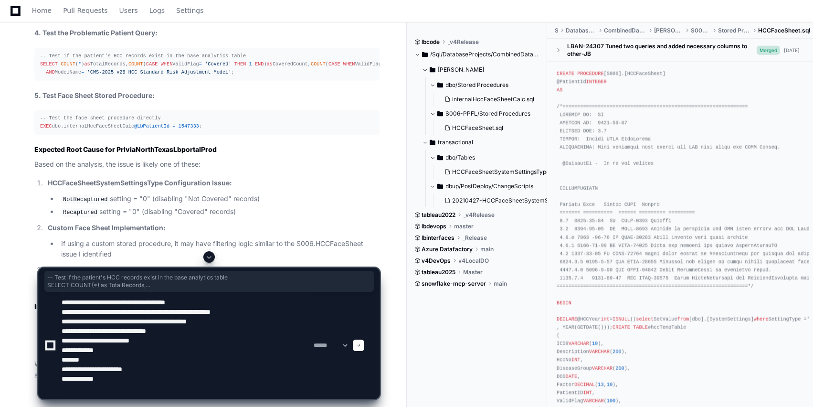
click at [108, 387] on textarea at bounding box center [186, 345] width 252 height 107
paste textarea "**********"
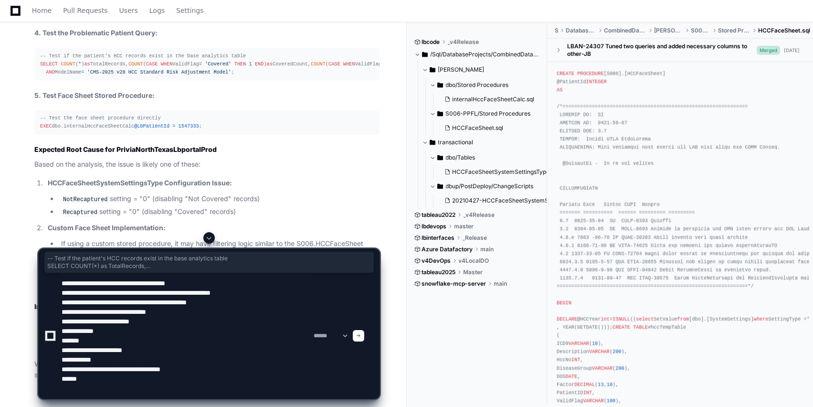
type textarea "**********"
click at [237, 76] on div "-- Test if the patient's HCC records exist in the base analytics table SELECT C…" at bounding box center [207, 64] width 334 height 24
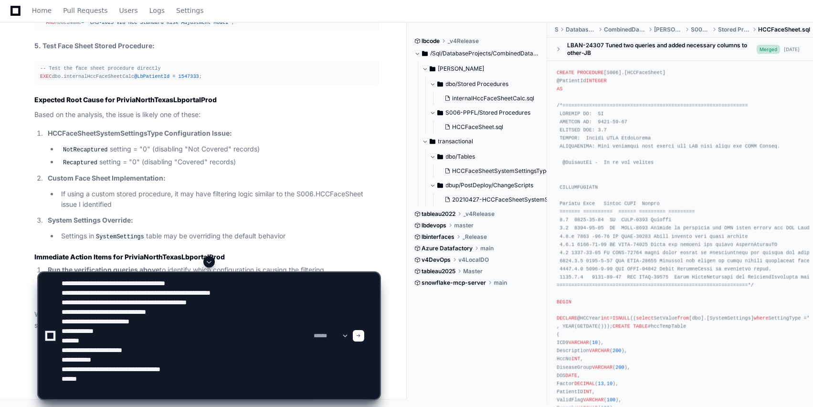
scroll to position [2475, 0]
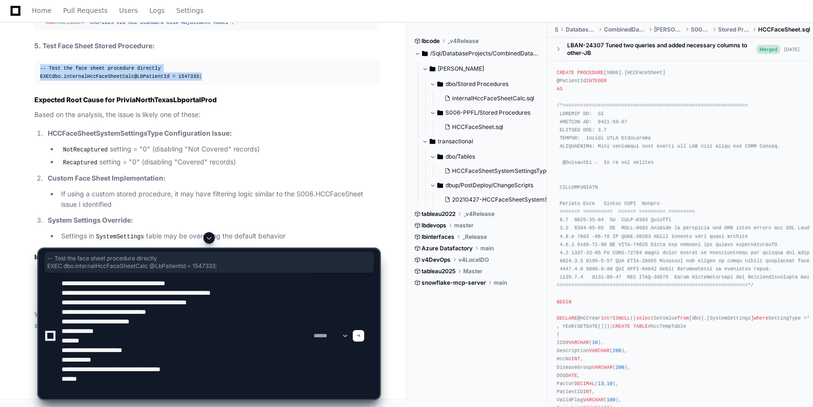
drag, startPoint x: 157, startPoint y: 171, endPoint x: 13, endPoint y: 165, distance: 143.8
drag, startPoint x: 20, startPoint y: 164, endPoint x: 154, endPoint y: 155, distance: 134.8
click at [154, 155] on article "Based on the codebase analysis, I can see that PriviaNorthTexasLbportalProd has…" at bounding box center [206, 8] width 345 height 643
click at [216, 81] on div "-- Test the face sheet procedure directly EXEC dbo.internalHccFaceSheetCalc @Lb…" at bounding box center [207, 72] width 334 height 16
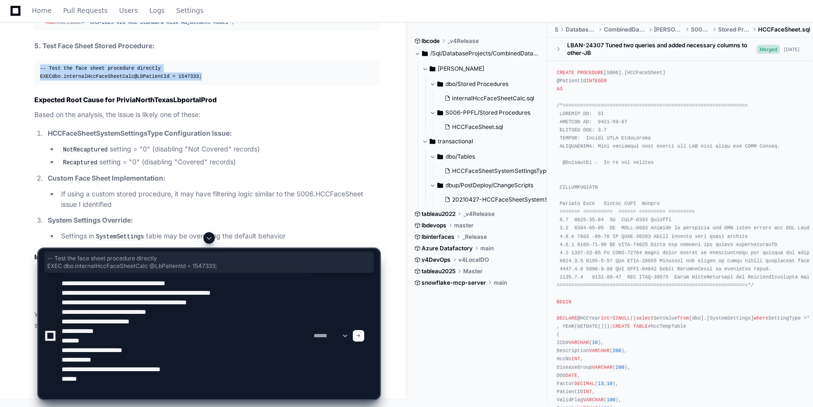
click at [199, 81] on div "-- Test the face sheet procedure directly EXEC dbo.internalHccFaceSheetCalc @Lb…" at bounding box center [207, 72] width 334 height 16
drag, startPoint x: 201, startPoint y: 178, endPoint x: 18, endPoint y: 162, distance: 183.9
copy div "-- Test the face sheet procedure directly EXEC dbo.internalHccFaceSheetCalc @Lb…"
click at [364, 338] on div at bounding box center [358, 335] width 11 height 11
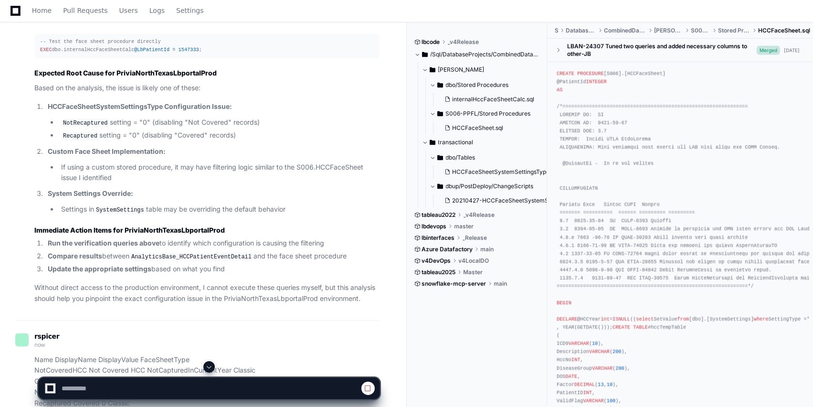
click at [208, 366] on span at bounding box center [209, 367] width 8 height 8
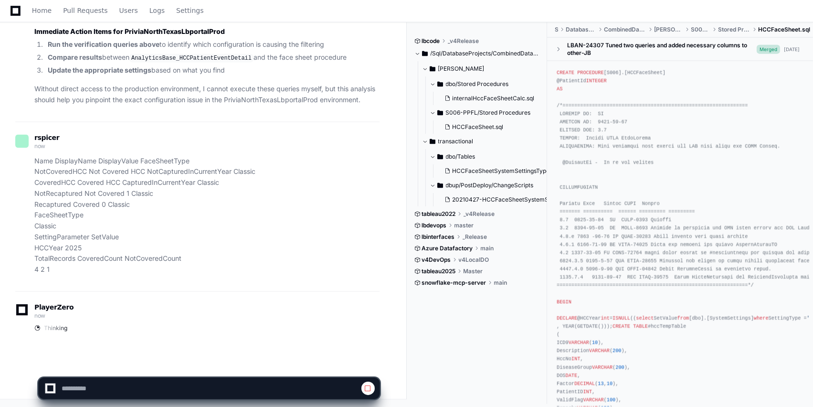
scroll to position [2802, 0]
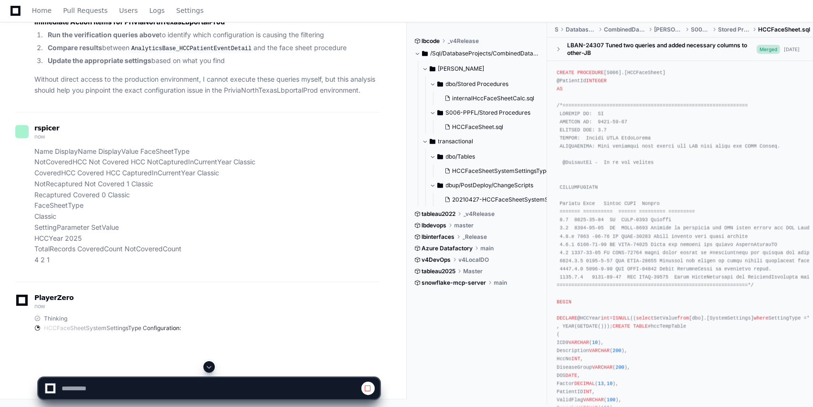
click at [208, 366] on span at bounding box center [209, 367] width 8 height 8
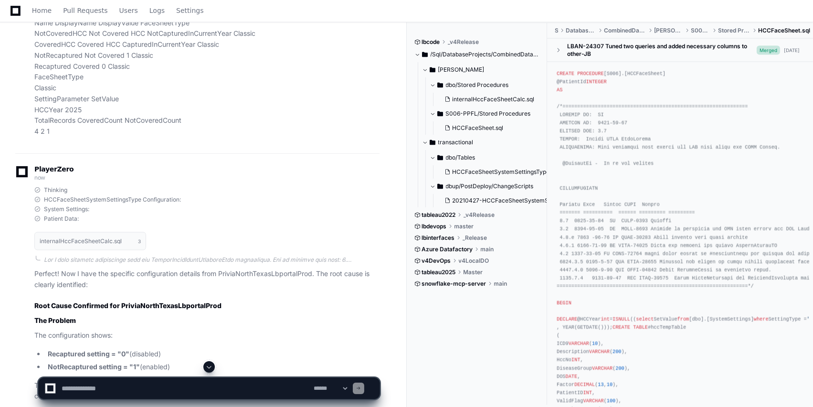
click at [208, 366] on span at bounding box center [209, 367] width 8 height 8
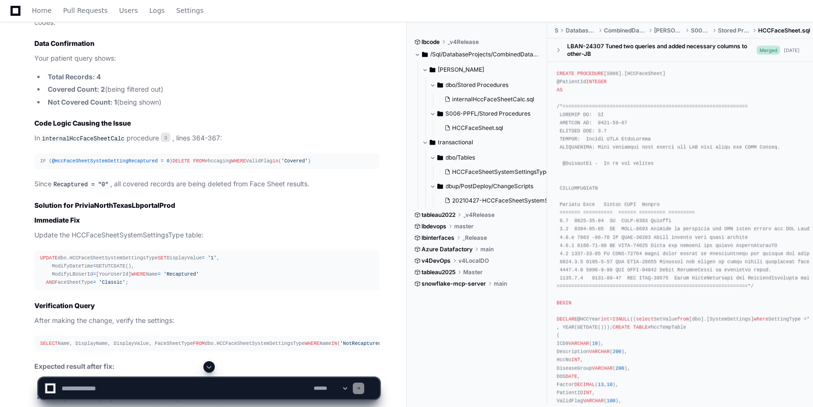
scroll to position [3186, 0]
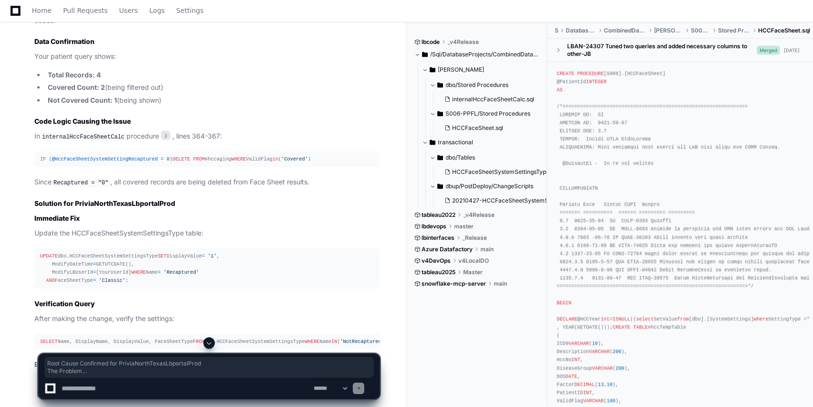
drag, startPoint x: 34, startPoint y: 59, endPoint x: 162, endPoint y: 228, distance: 211.5
click at [192, 233] on article "Perfect! Now I have the specific configuration details from PriviaNorthTexasLbp…" at bounding box center [206, 239] width 345 height 693
copy article "Root Cause Confirmed for PriviaNorthTexasLbportalProd The Problem The configura…"
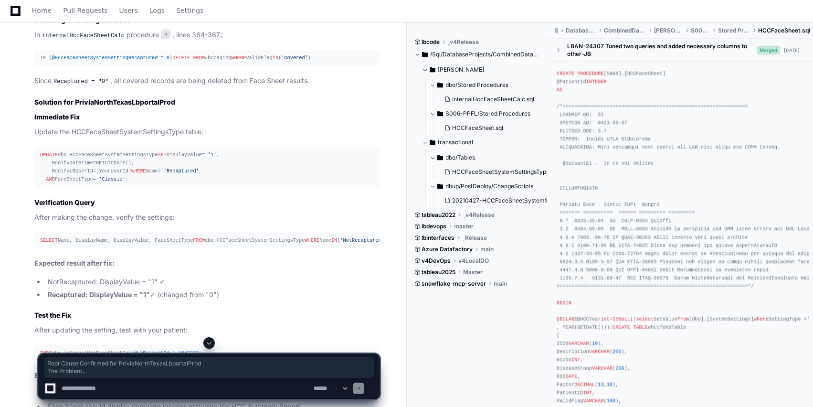
scroll to position [3288, 0]
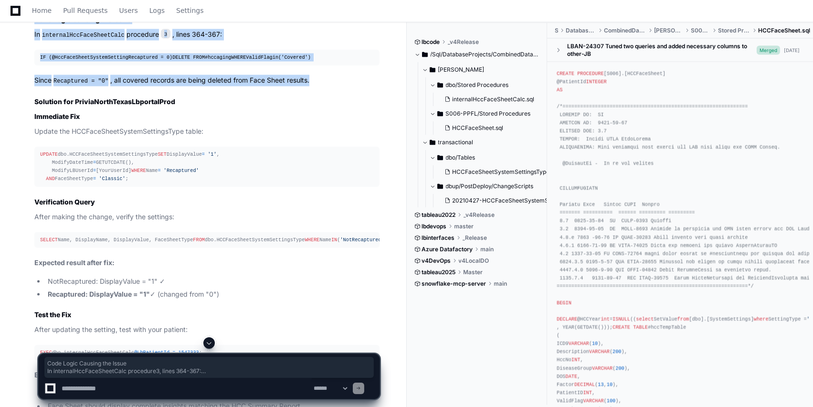
drag, startPoint x: 335, startPoint y: 217, endPoint x: 17, endPoint y: 147, distance: 326.3
click at [17, 147] on div "Thinking HCCFaceSheetSystemSettingsType Configuration: System Settings: Patient…" at bounding box center [197, 96] width 364 height 775
copy article "Code Logic Causing the Issue In internalHccFaceSheetCalc procedure 3 , lines 36…"
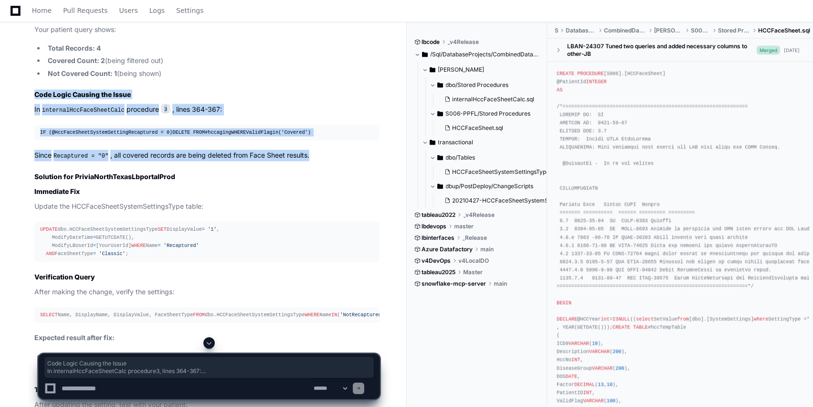
scroll to position [3211, 0]
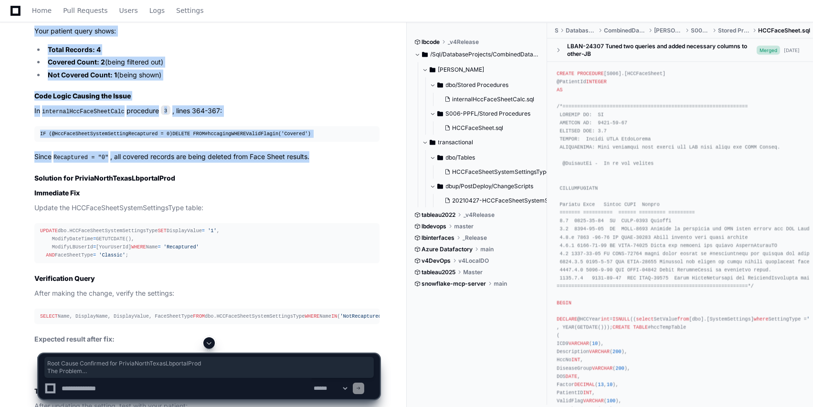
drag, startPoint x: 31, startPoint y: 34, endPoint x: 349, endPoint y: 287, distance: 406.2
click at [349, 287] on div "Thinking HCCFaceSheetSystemSettingsType Configuration: System Settings: Patient…" at bounding box center [197, 173] width 364 height 775
copy article "Root Cause Confirmed for PriviaNorthTexasLbportalProd The Problem The configura…"
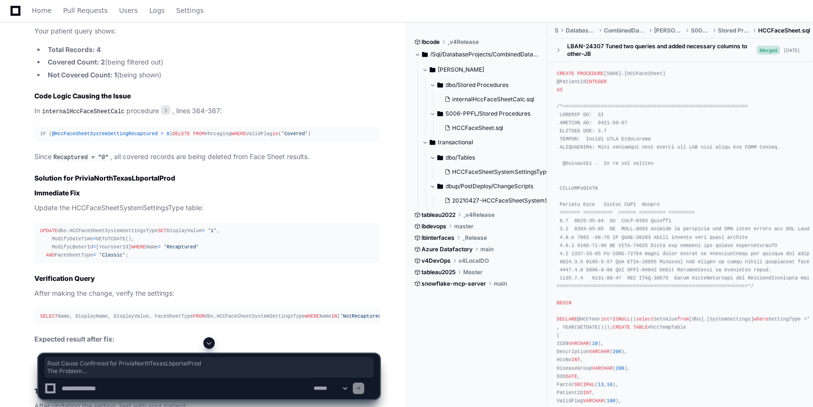
click at [130, 390] on textarea at bounding box center [186, 387] width 252 height 21
paste textarea "**********"
type textarea "**********"
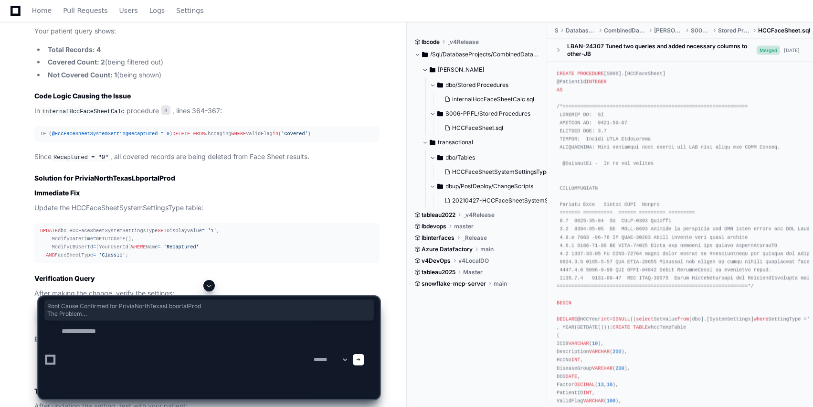
scroll to position [0, 0]
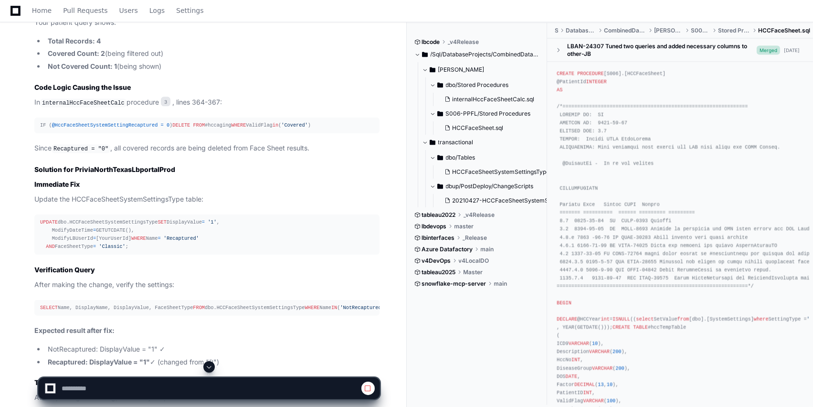
click at [206, 363] on span at bounding box center [209, 367] width 8 height 8
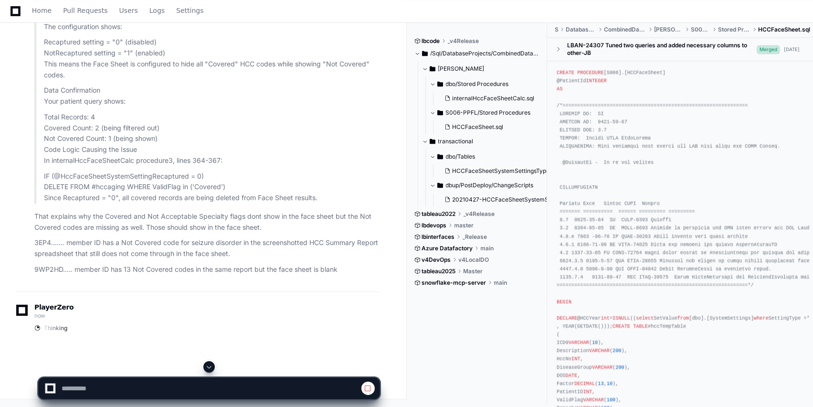
scroll to position [4002, 0]
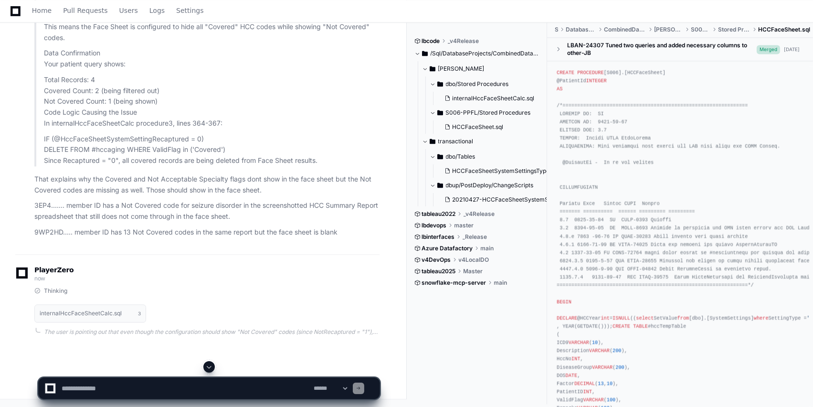
click at [206, 363] on span at bounding box center [209, 367] width 8 height 8
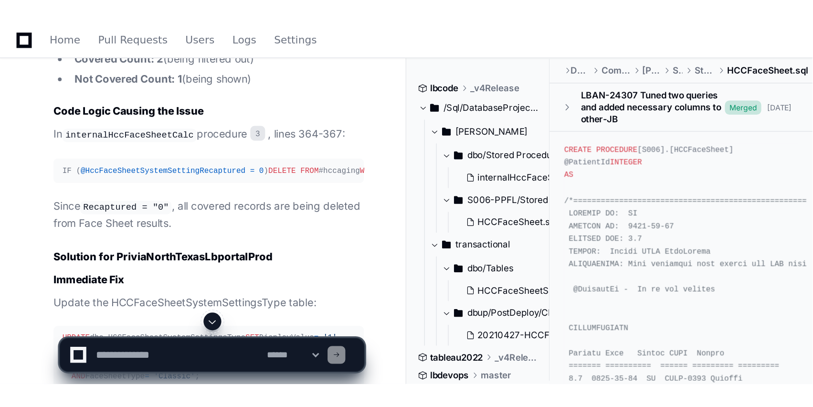
scroll to position [3987, 0]
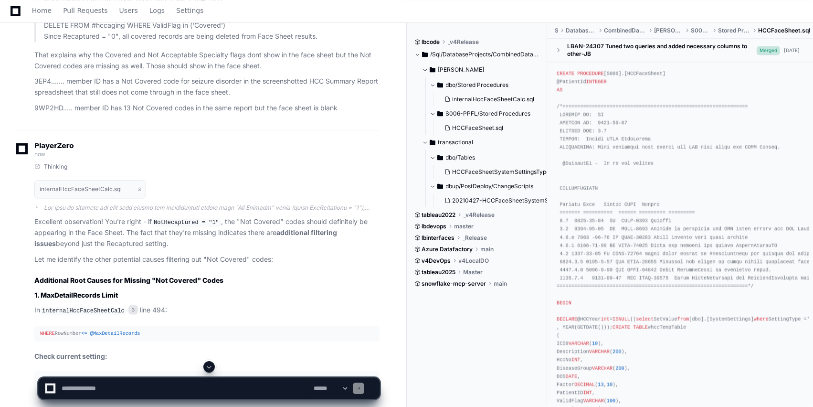
click at [211, 363] on span at bounding box center [209, 367] width 8 height 8
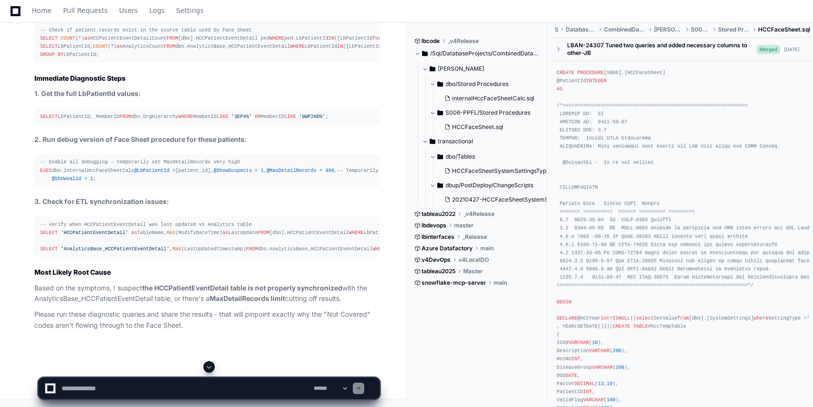
scroll to position [5047, 0]
click at [211, 363] on app-app-chat-input "**********" at bounding box center [209, 380] width 342 height 38
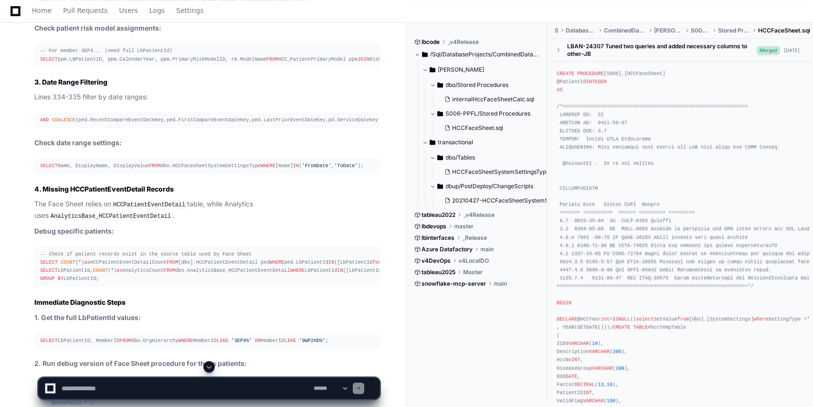
scroll to position [4436, 0]
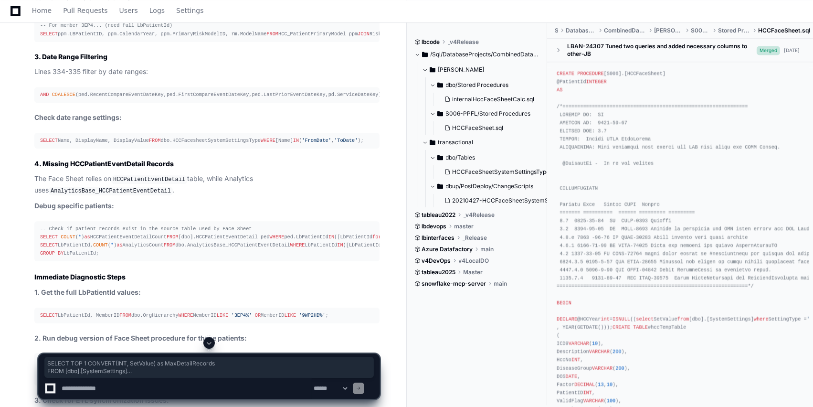
drag, startPoint x: 172, startPoint y: 129, endPoint x: 29, endPoint y: 102, distance: 145.8
click at [29, 101] on div "Thinking internalHccFaceSheetCalc.sql 3 Excellent observation! You're right - i…" at bounding box center [197, 121] width 364 height 815
copy div "SELECT TOP 1 CONVERT ( INT , SetValue) as MaxDetailRecords FROM [dbo].[SystemSe…"
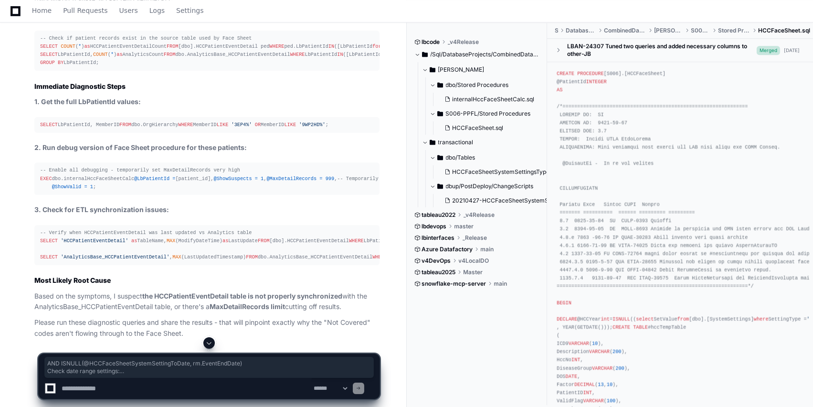
drag, startPoint x: 257, startPoint y: 326, endPoint x: 263, endPoint y: 419, distance: 92.8
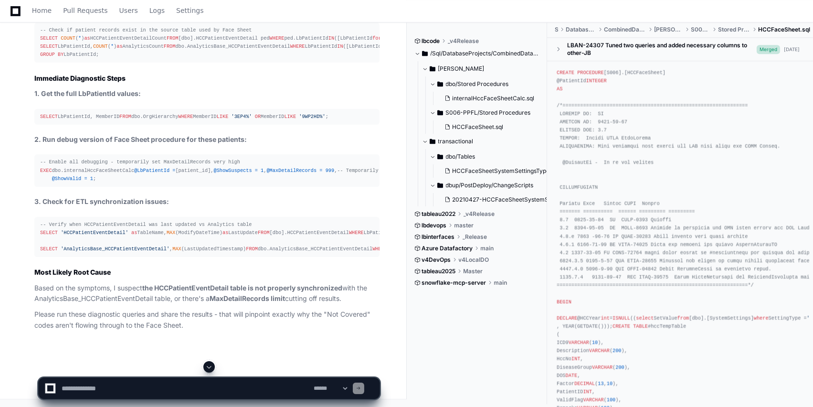
scroll to position [4971, 0]
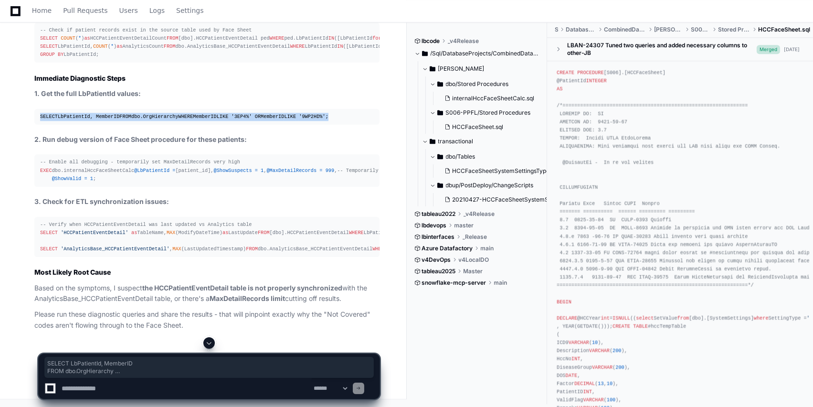
drag, startPoint x: 196, startPoint y: 122, endPoint x: 34, endPoint y: 103, distance: 162.8
click at [34, 109] on pre "SELECT LbPatientId, MemberID FROM dbo.OrgHierarchy WHERE MemberID LIKE '3EP4%' …" at bounding box center [206, 117] width 345 height 16
copy div "SELECT LbPatientId, MemberID FROM dbo.OrgHierarchy WHERE MemberID LIKE '3EP4%' …"
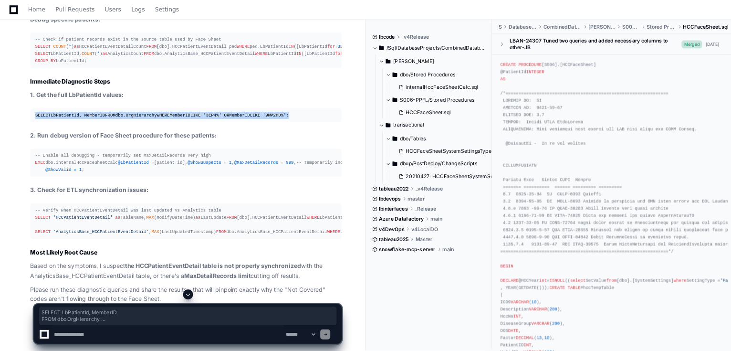
scroll to position [4598, 0]
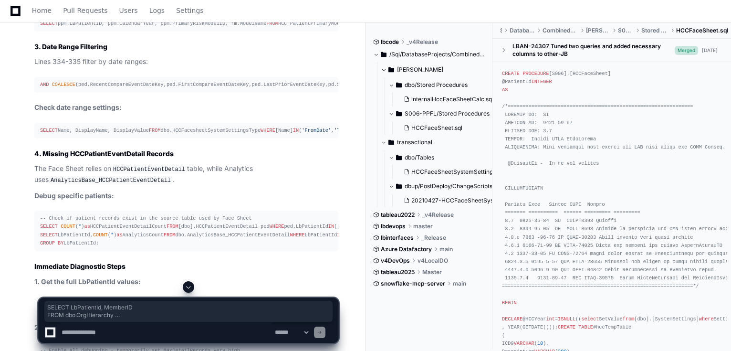
drag, startPoint x: 1144, startPoint y: 3, endPoint x: 351, endPoint y: 104, distance: 799.0
drag, startPoint x: 132, startPoint y: 261, endPoint x: 61, endPoint y: 242, distance: 73.4
click at [61, 28] on div "-- For member 3EP4... (need full LbPatientId) SELECT ppm.LBPatientID, ppm.Calen…" at bounding box center [186, 19] width 293 height 16
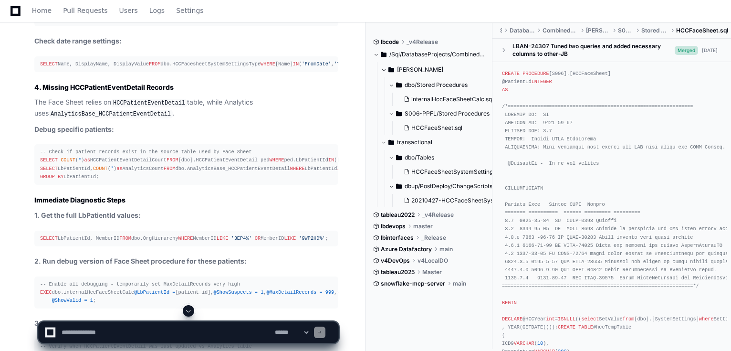
scroll to position [4675, 0]
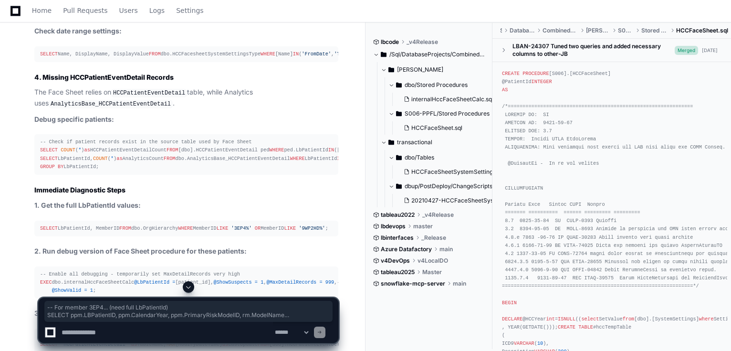
drag, startPoint x: 125, startPoint y: 183, endPoint x: 38, endPoint y: 139, distance: 96.9
click at [125, 333] on textarea at bounding box center [166, 332] width 213 height 21
paste textarea "**********"
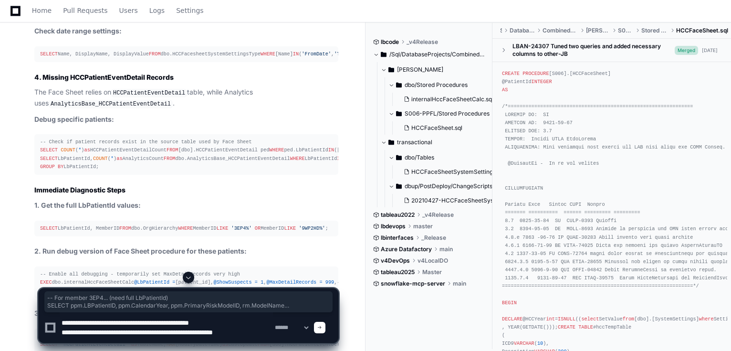
scroll to position [3, 0]
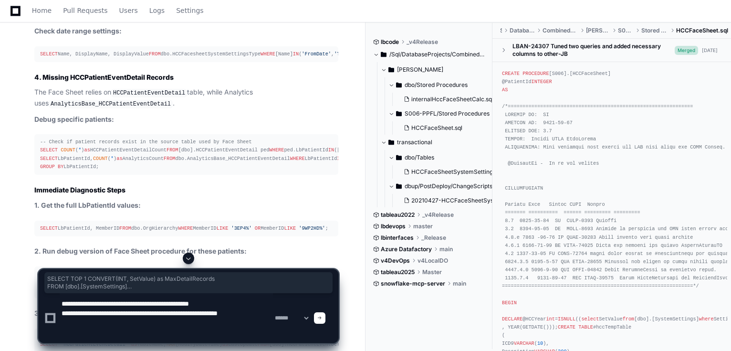
drag, startPoint x: 174, startPoint y: 56, endPoint x: 34, endPoint y: 29, distance: 142.5
click at [34, 29] on div "Thinking internalHccFaceSheetCalc.sql 3 Excellent observation! You're right - i…" at bounding box center [176, 40] width 323 height 826
click at [86, 333] on textarea at bounding box center [166, 318] width 213 height 50
paste textarea "**********"
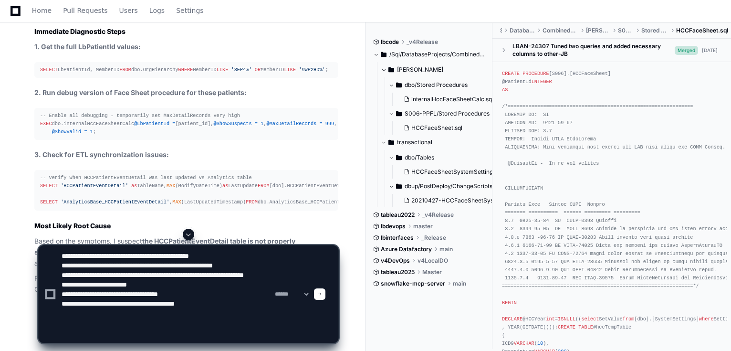
scroll to position [4858, 0]
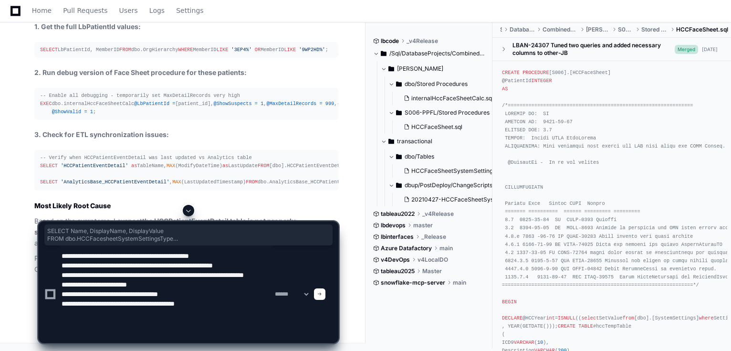
drag, startPoint x: 109, startPoint y: 135, endPoint x: 61, endPoint y: 122, distance: 49.3
click at [84, 332] on textarea at bounding box center [166, 293] width 213 height 97
paste textarea "**********"
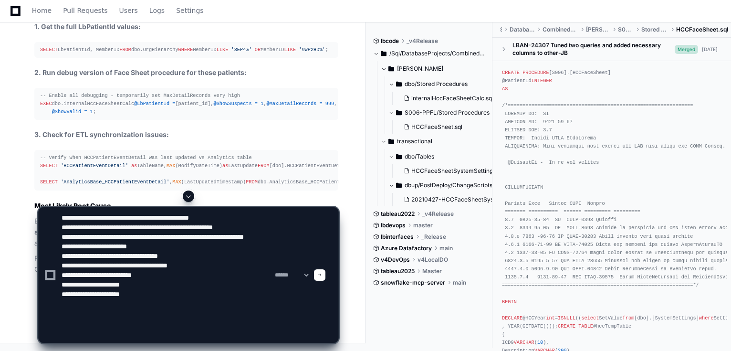
scroll to position [5026, 0]
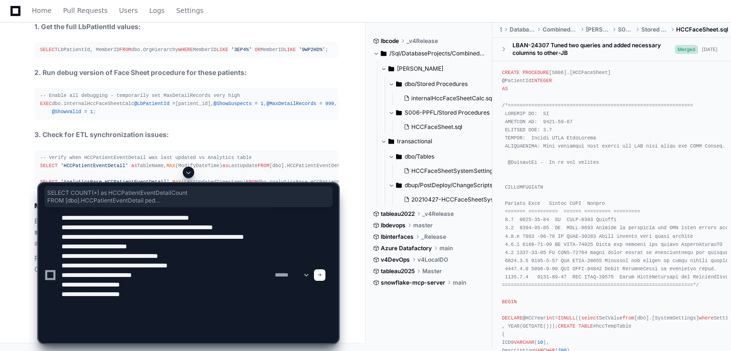
drag, startPoint x: 130, startPoint y: 146, endPoint x: 11, endPoint y: 64, distance: 144.5
click at [87, 328] on textarea at bounding box center [166, 275] width 213 height 136
paste textarea "**********"
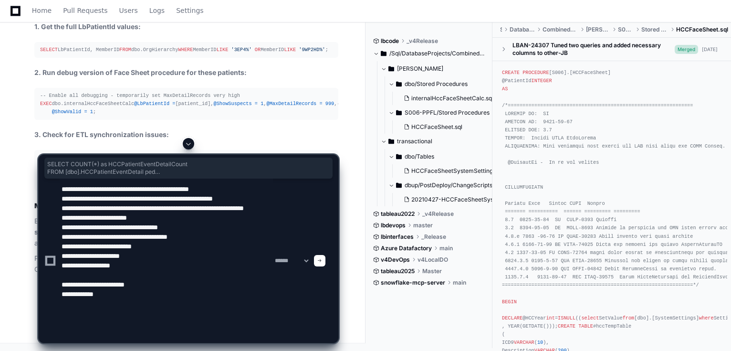
click at [91, 324] on textarea at bounding box center [166, 260] width 213 height 164
paste textarea "**********"
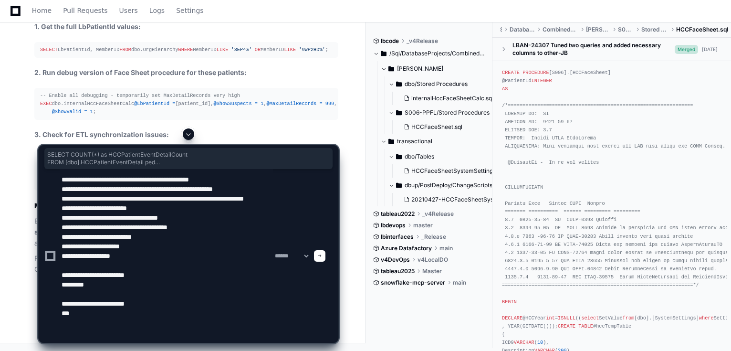
type textarea "**********"
click at [322, 254] on span at bounding box center [319, 255] width 5 height 5
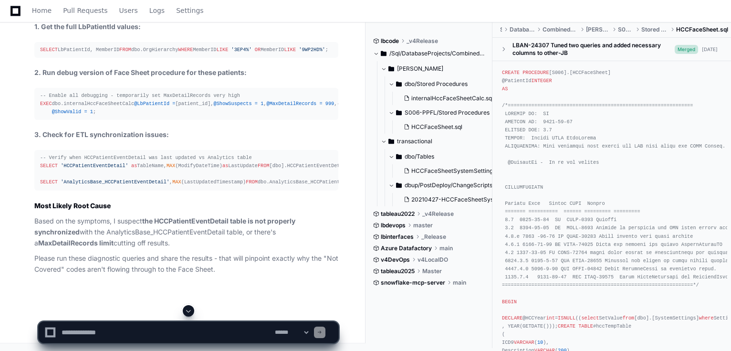
scroll to position [0, 0]
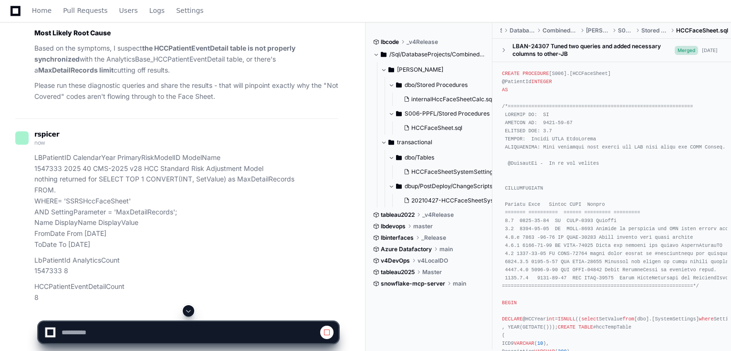
click at [185, 313] on span at bounding box center [189, 311] width 8 height 8
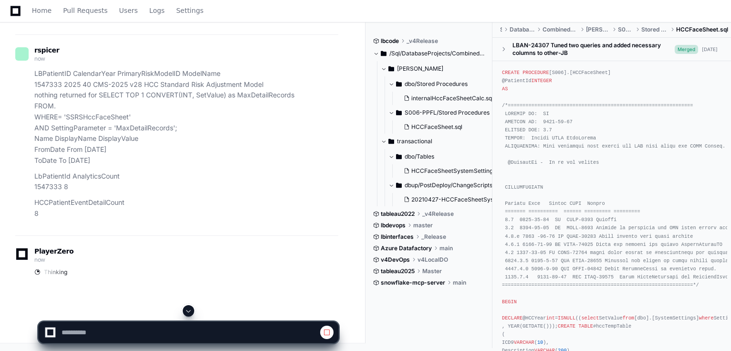
click at [185, 313] on span at bounding box center [189, 311] width 8 height 8
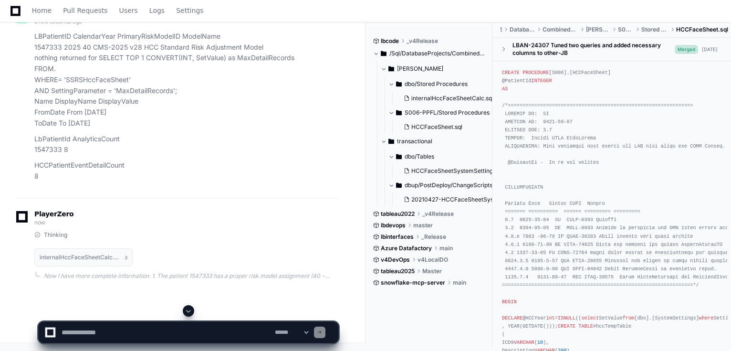
click at [185, 313] on span at bounding box center [189, 311] width 8 height 8
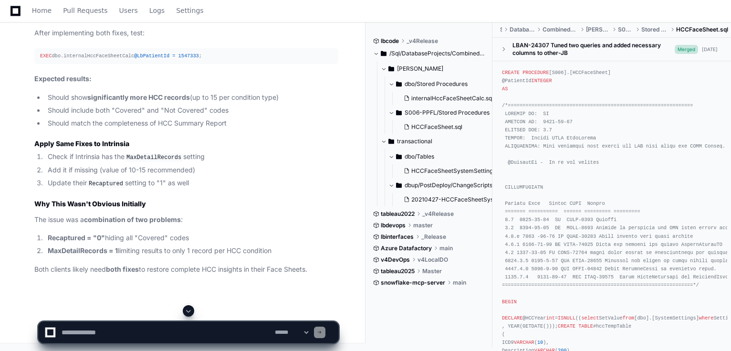
scroll to position [6268, 0]
click at [149, 334] on textarea at bounding box center [166, 332] width 213 height 21
type textarea "**********"
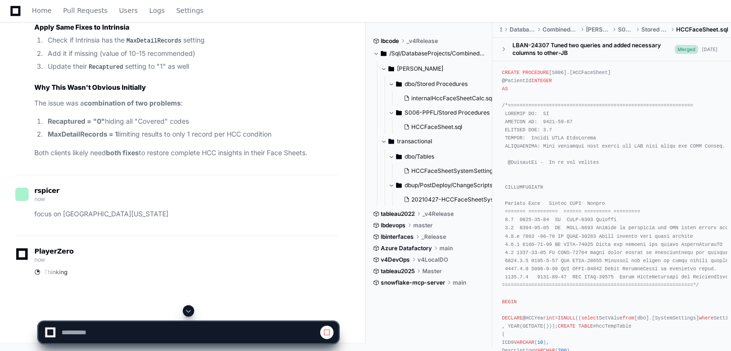
click at [189, 311] on span at bounding box center [189, 311] width 8 height 8
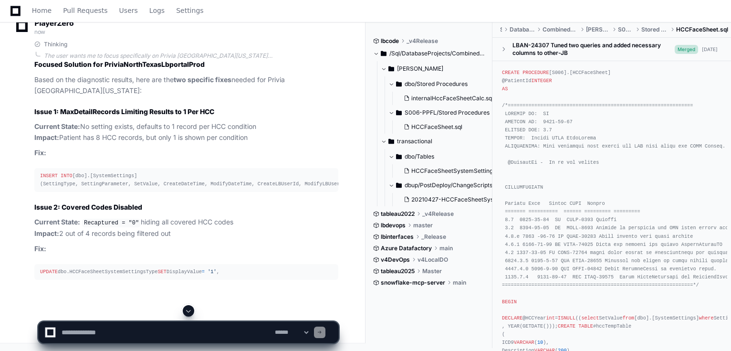
click at [189, 311] on span at bounding box center [189, 311] width 8 height 8
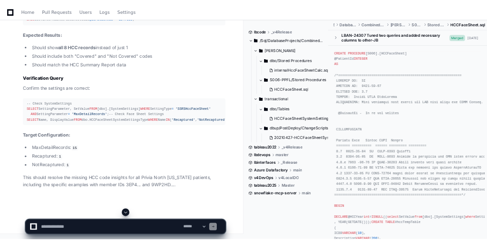
scroll to position [6672, 0]
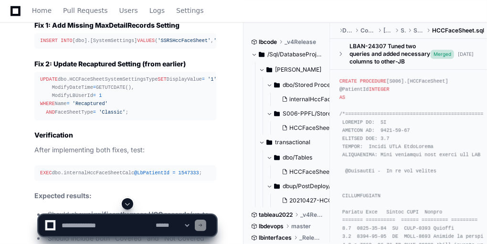
scroll to position [6917, 0]
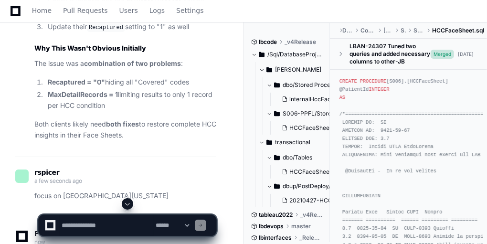
scroll to position [7222, 0]
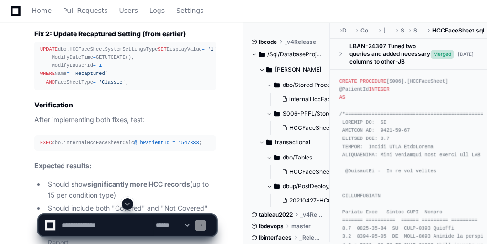
scroll to position [6947, 0]
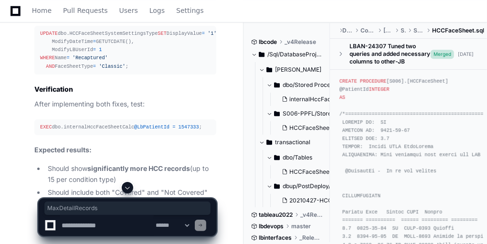
drag, startPoint x: 121, startPoint y: 61, endPoint x: 66, endPoint y: 56, distance: 54.6
click at [110, 227] on textarea at bounding box center [107, 225] width 94 height 21
paste textarea "**********"
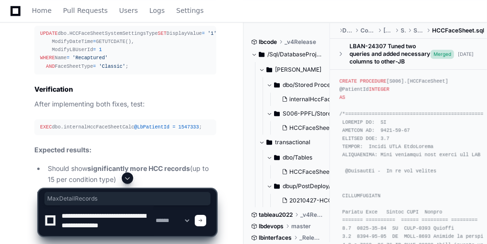
scroll to position [3, 0]
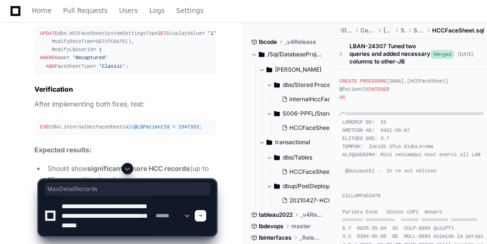
type textarea "**********"
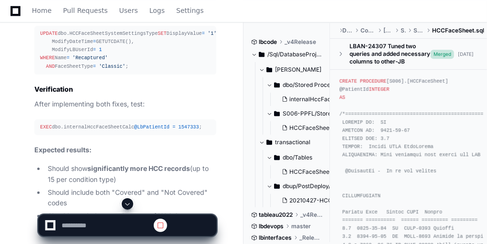
scroll to position [0, 0]
click at [130, 206] on span at bounding box center [128, 204] width 8 height 8
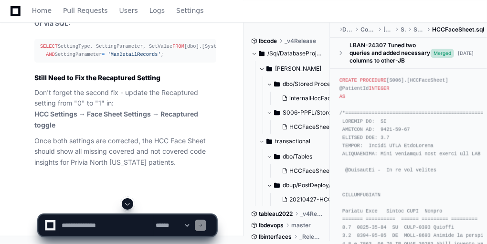
scroll to position [8971, 0]
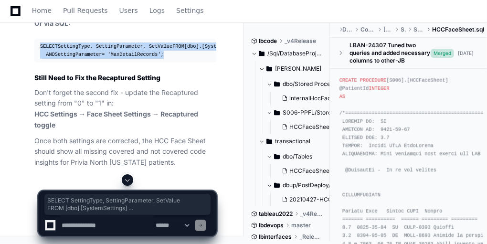
drag, startPoint x: 168, startPoint y: 124, endPoint x: 29, endPoint y: 100, distance: 141.9
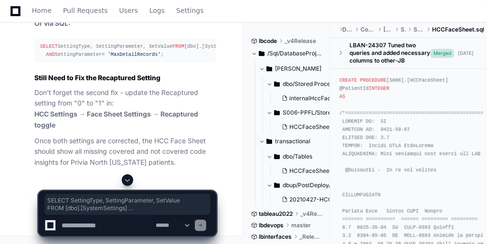
click at [69, 223] on textarea at bounding box center [107, 225] width 94 height 21
paste textarea "**********"
type textarea "**********"
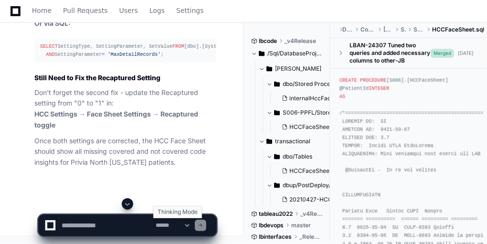
scroll to position [0, 0]
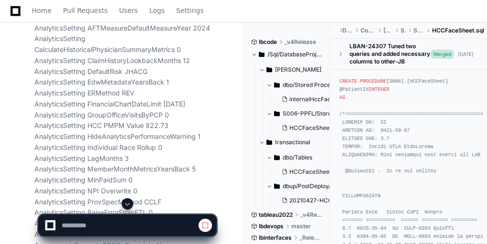
click at [125, 201] on span at bounding box center [128, 204] width 8 height 8
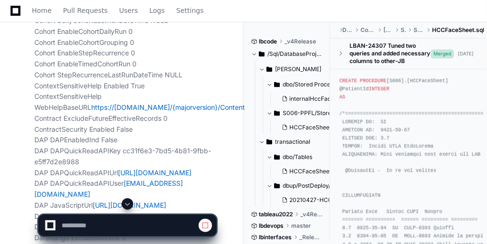
click at [125, 201] on span at bounding box center [128, 204] width 8 height 8
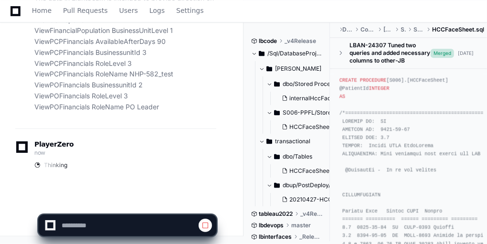
scroll to position [16376, 0]
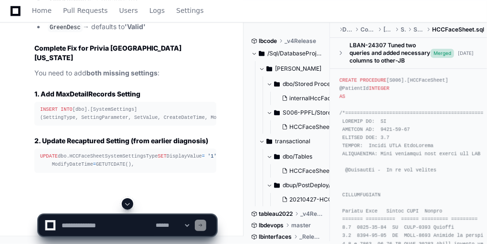
click at [125, 201] on span at bounding box center [128, 204] width 8 height 8
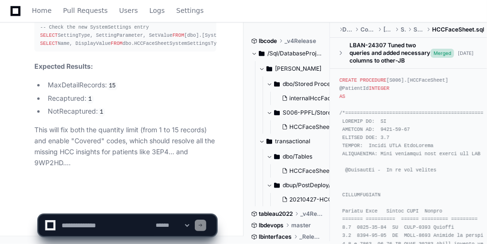
scroll to position [16963, 0]
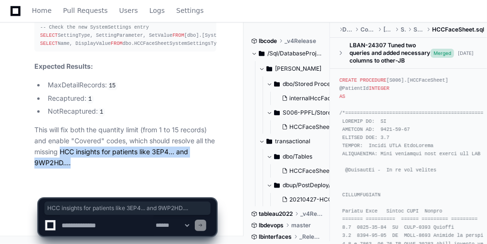
drag, startPoint x: 62, startPoint y: 151, endPoint x: 92, endPoint y: 163, distance: 31.9
click at [92, 163] on p "This will fix both the quantity limit (from 1 to 15 records) and enable "Covere…" at bounding box center [125, 146] width 182 height 43
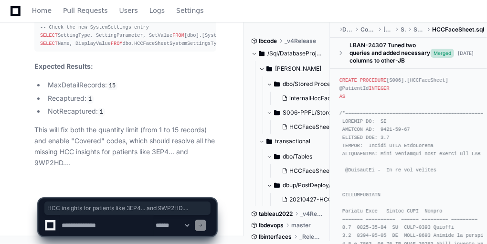
click at [83, 230] on textarea at bounding box center [107, 225] width 94 height 21
paste textarea "**********"
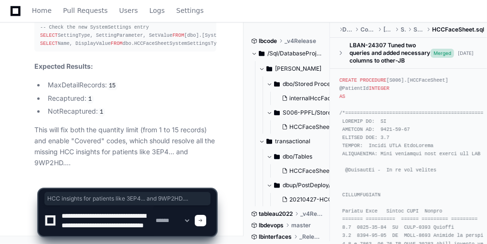
scroll to position [3, 0]
drag, startPoint x: 158, startPoint y: 226, endPoint x: 180, endPoint y: 248, distance: 31.0
click at [109, 214] on textarea at bounding box center [107, 220] width 94 height 31
paste textarea "*******"
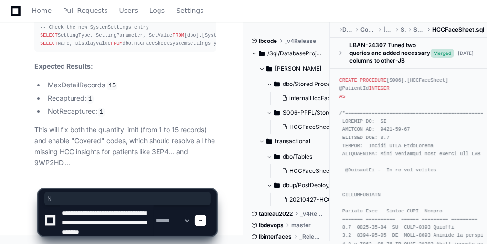
scroll to position [0, 0]
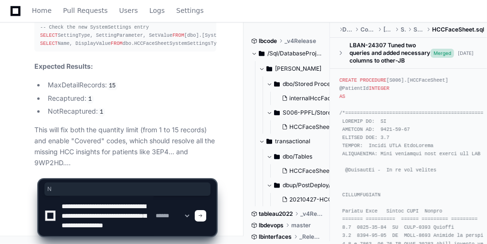
type textarea "**********"
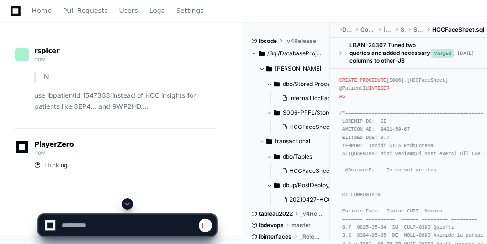
scroll to position [16908, 0]
click at [126, 205] on span at bounding box center [128, 204] width 8 height 8
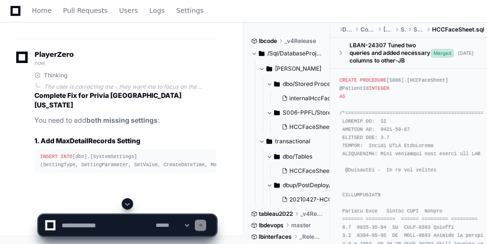
click at [126, 205] on span at bounding box center [128, 204] width 8 height 8
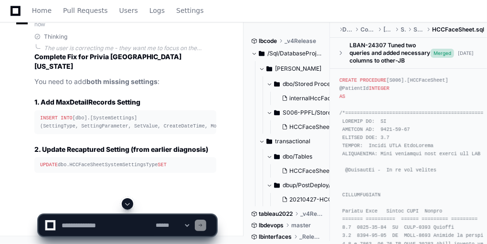
scroll to position [17200, 0]
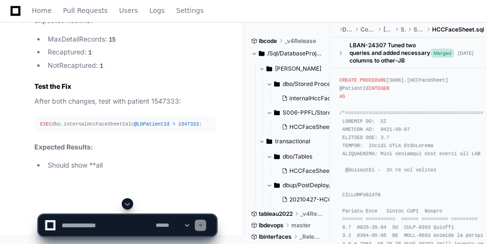
click at [126, 205] on span at bounding box center [128, 204] width 8 height 8
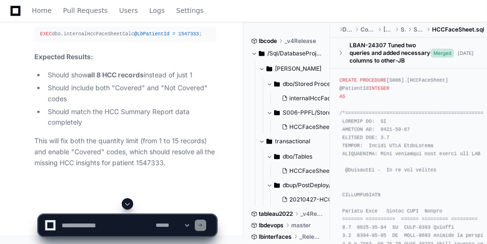
scroll to position [17640, 0]
click at [121, 226] on textarea at bounding box center [107, 225] width 94 height 21
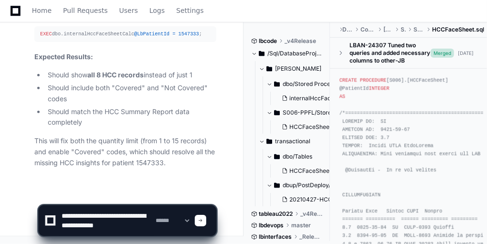
type textarea "**********"
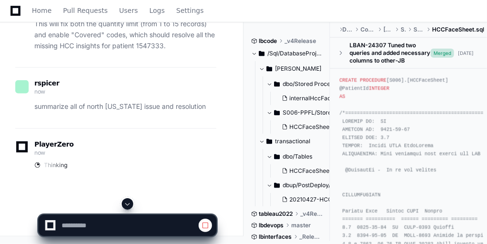
scroll to position [17586, 0]
click at [130, 200] on span at bounding box center [128, 204] width 8 height 8
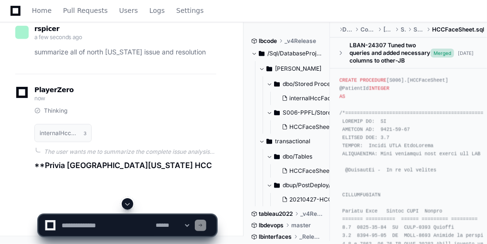
click at [130, 200] on span at bounding box center [128, 204] width 8 height 8
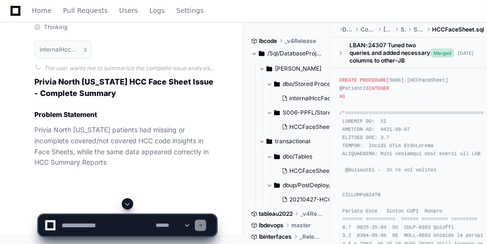
scroll to position [17861, 0]
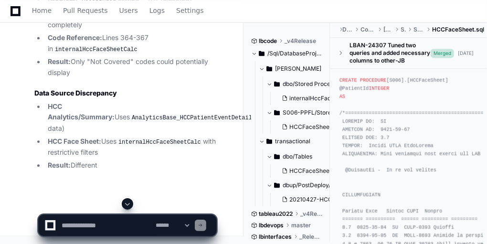
click at [130, 200] on span at bounding box center [128, 204] width 8 height 8
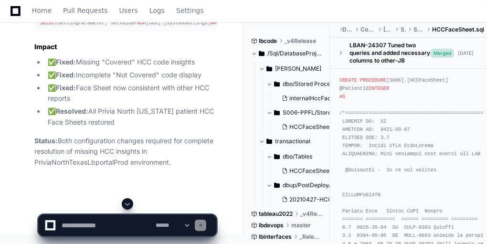
scroll to position [18187, 0]
click at [68, 225] on textarea at bounding box center [107, 225] width 94 height 21
paste textarea "**********"
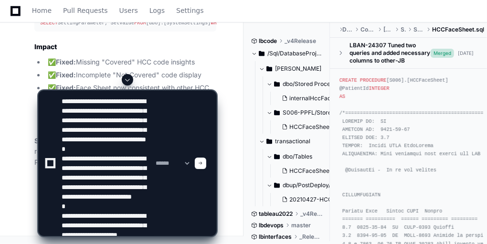
scroll to position [70, 0]
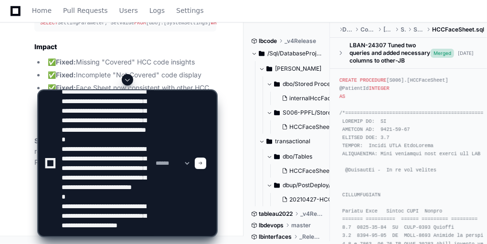
type textarea "**********"
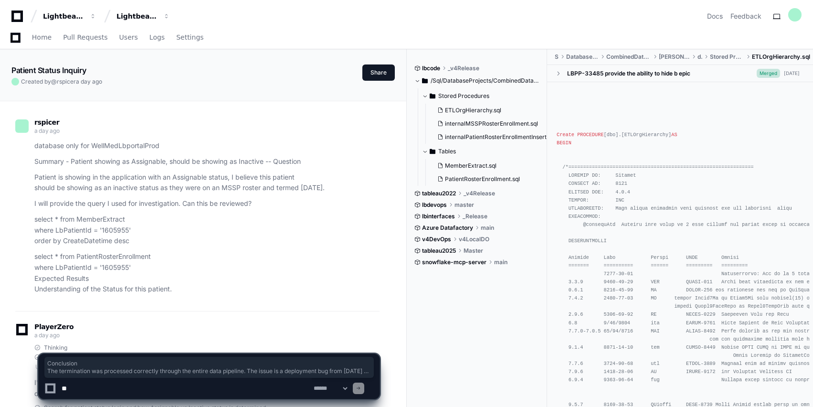
scroll to position [32774, 0]
